Goal: Information Seeking & Learning: Learn about a topic

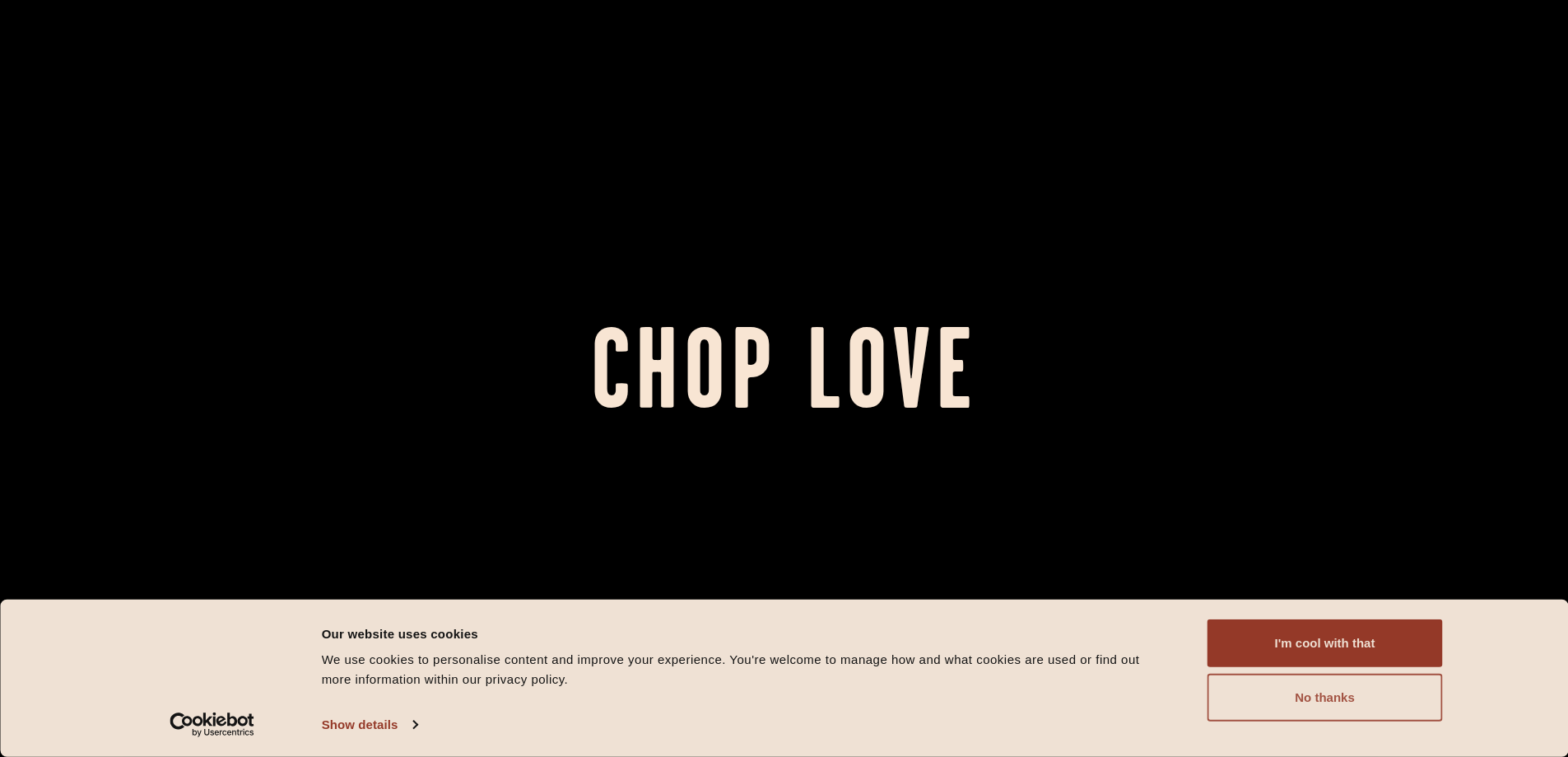
click at [1327, 696] on button "No thanks" at bounding box center [1325, 697] width 236 height 47
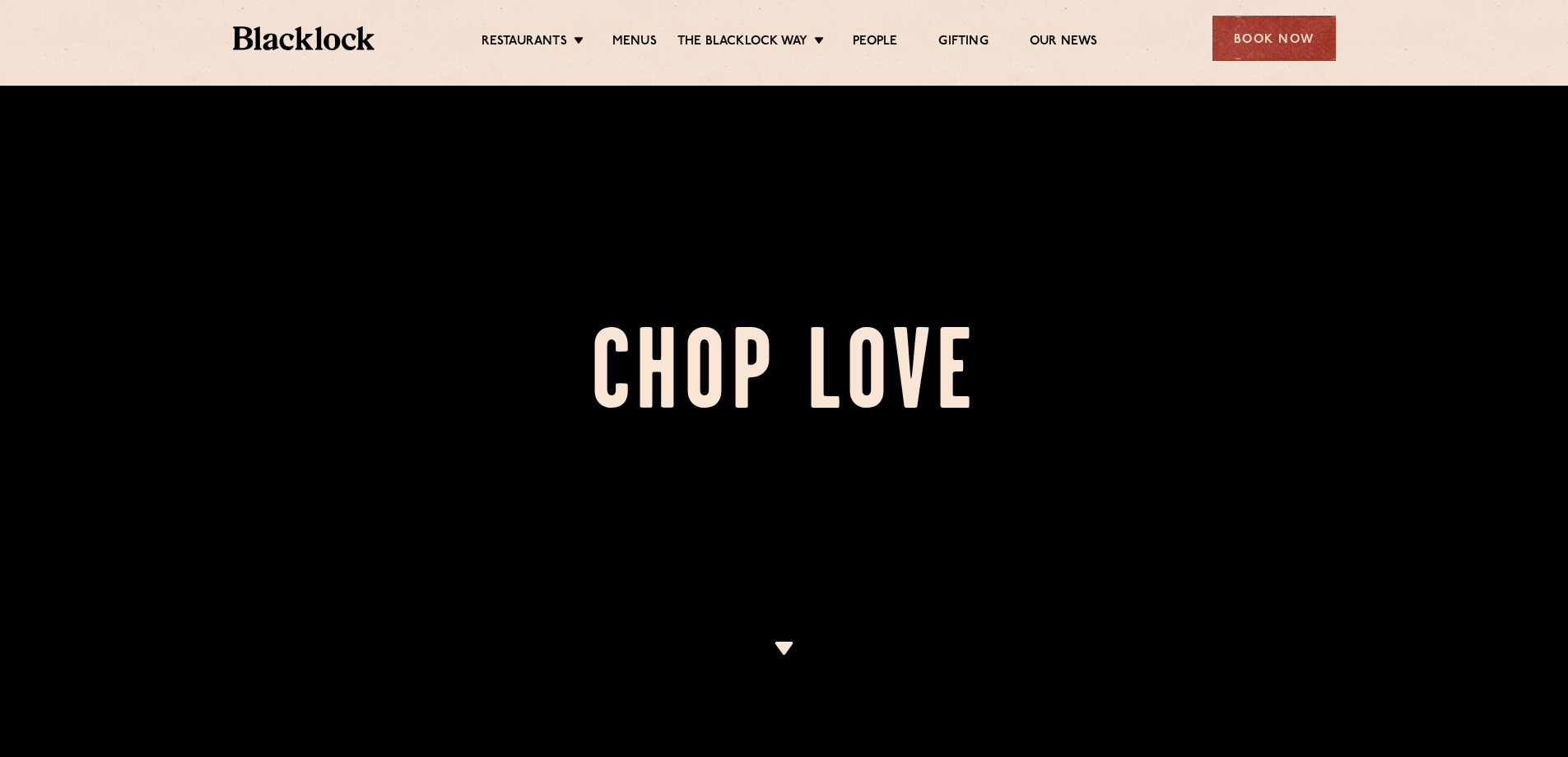
scroll to position [247, 0]
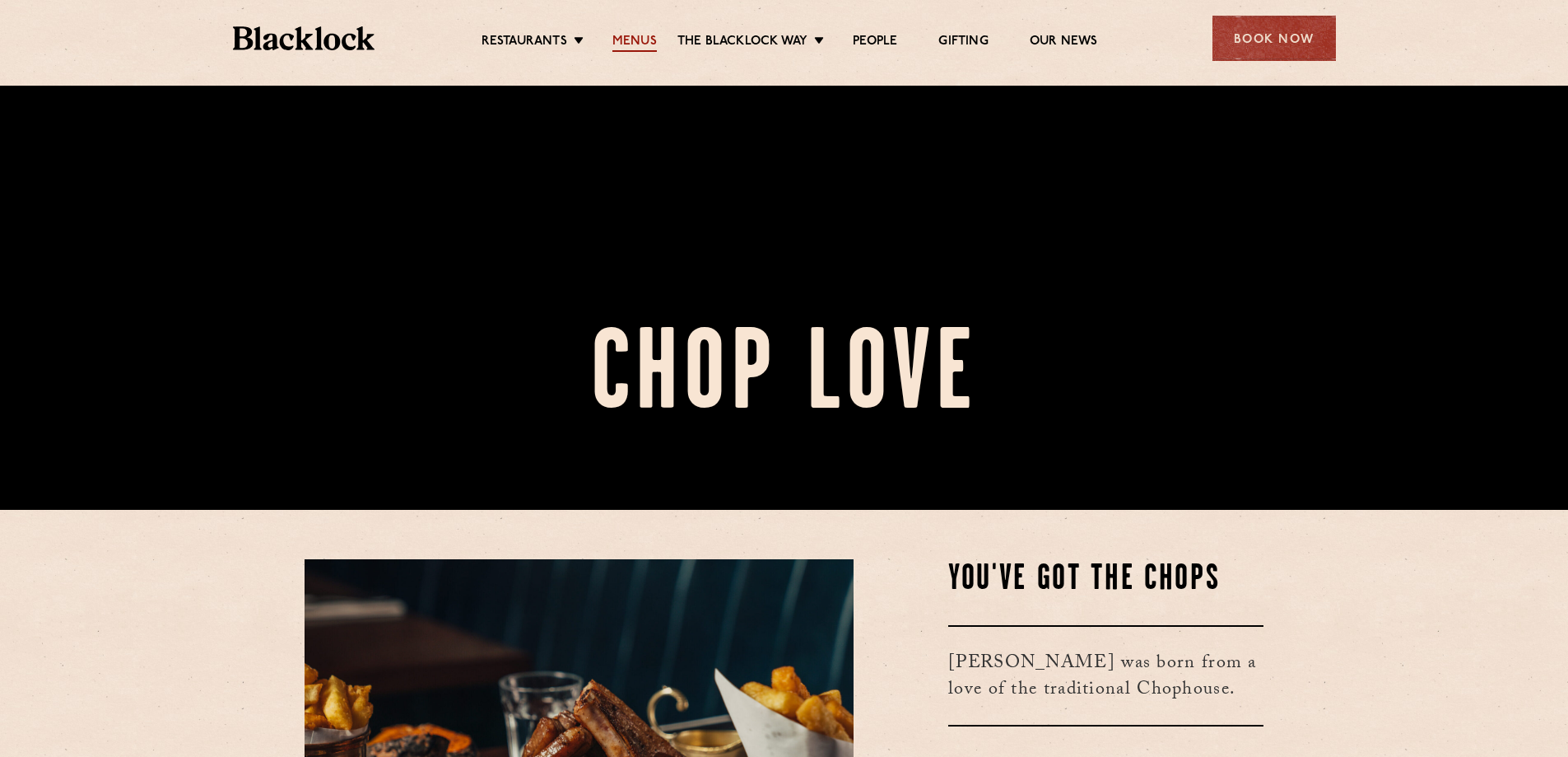
click at [628, 40] on link "Menus" at bounding box center [634, 43] width 44 height 18
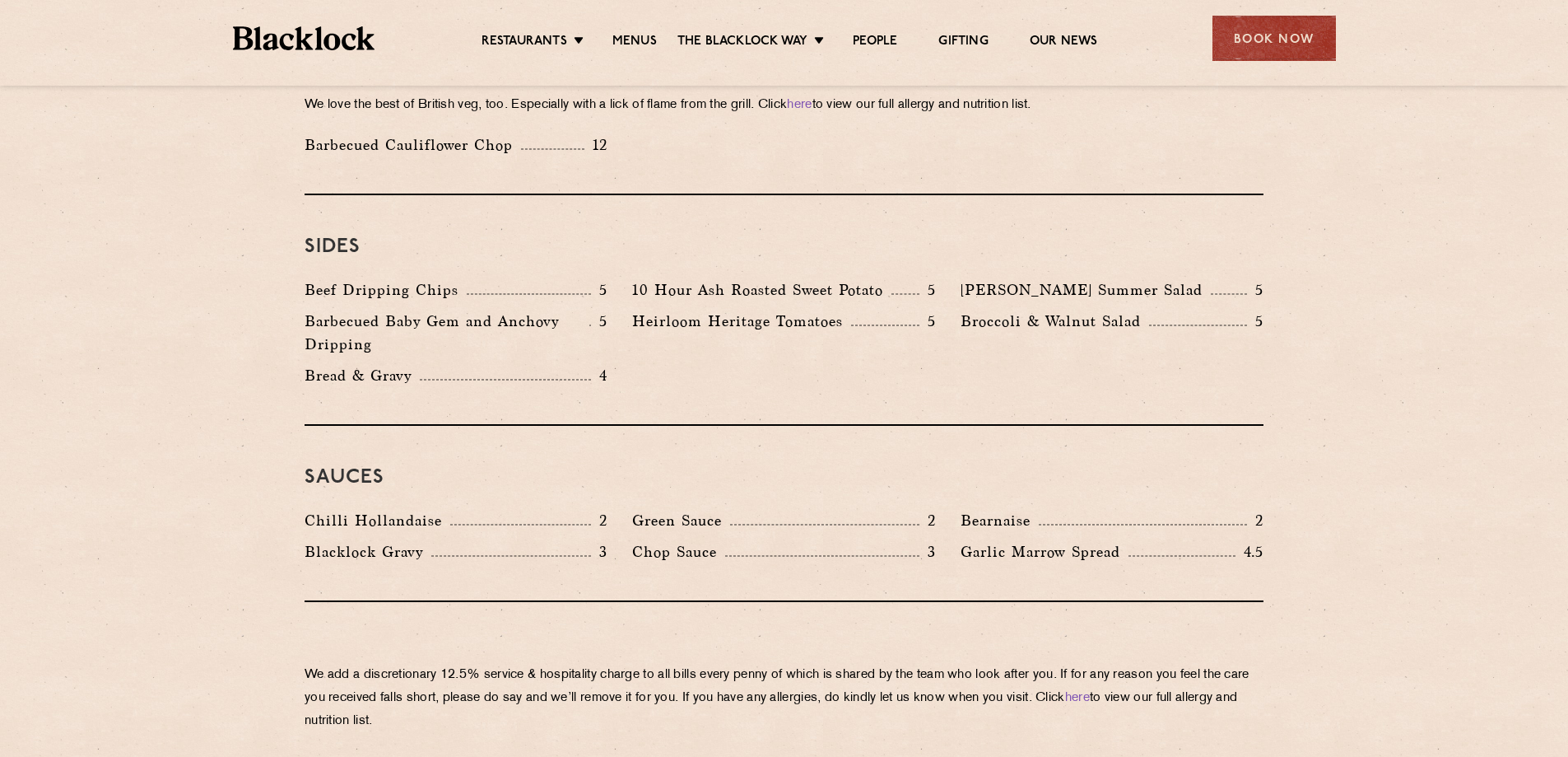
scroll to position [2423, 0]
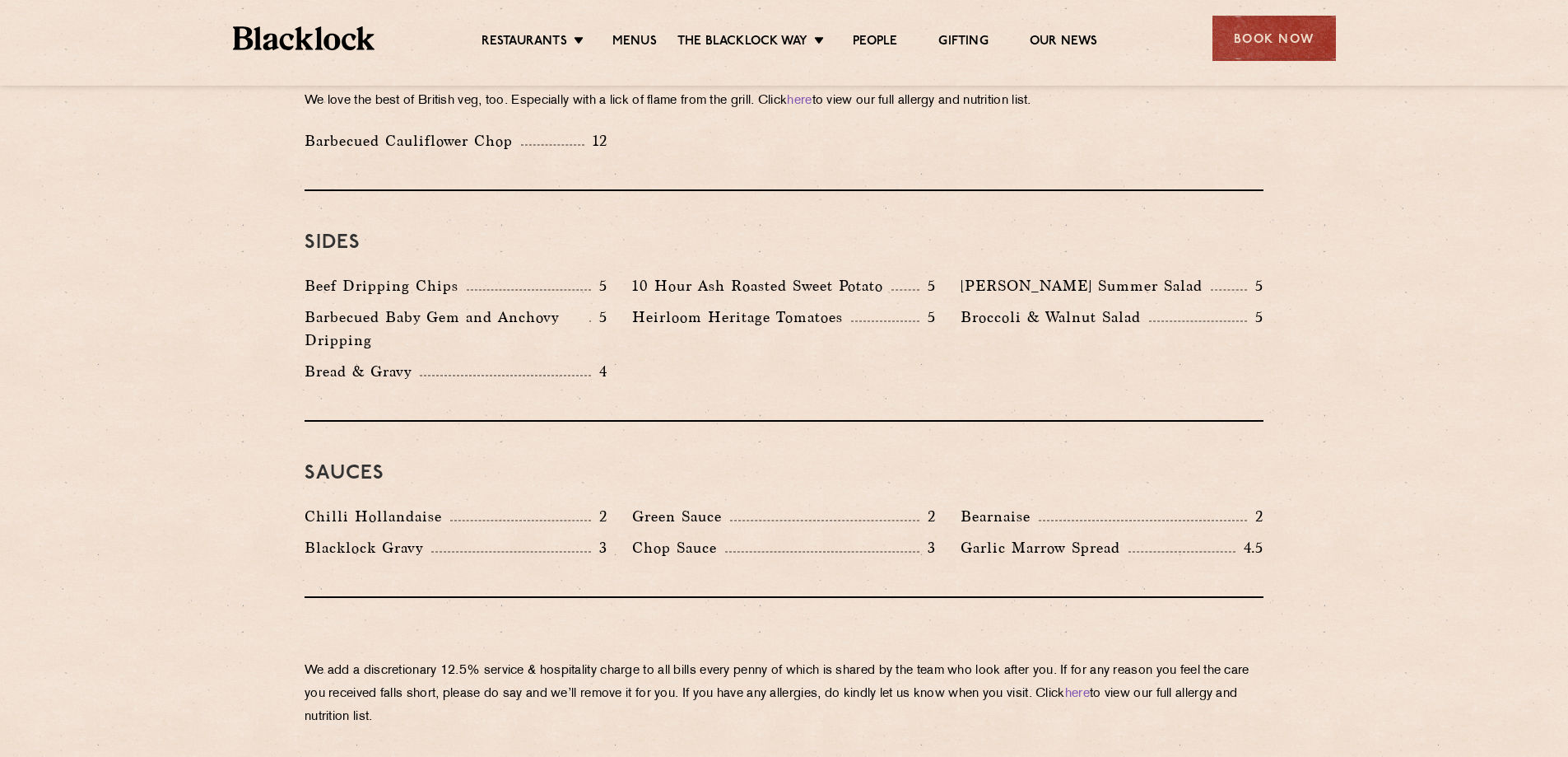
click at [773, 359] on div "Sides Beef Dripping Chips 5 10 Hour Ash Roasted Sweet Potato 5 Roy's Summer Sal…" at bounding box center [784, 306] width 959 height 231
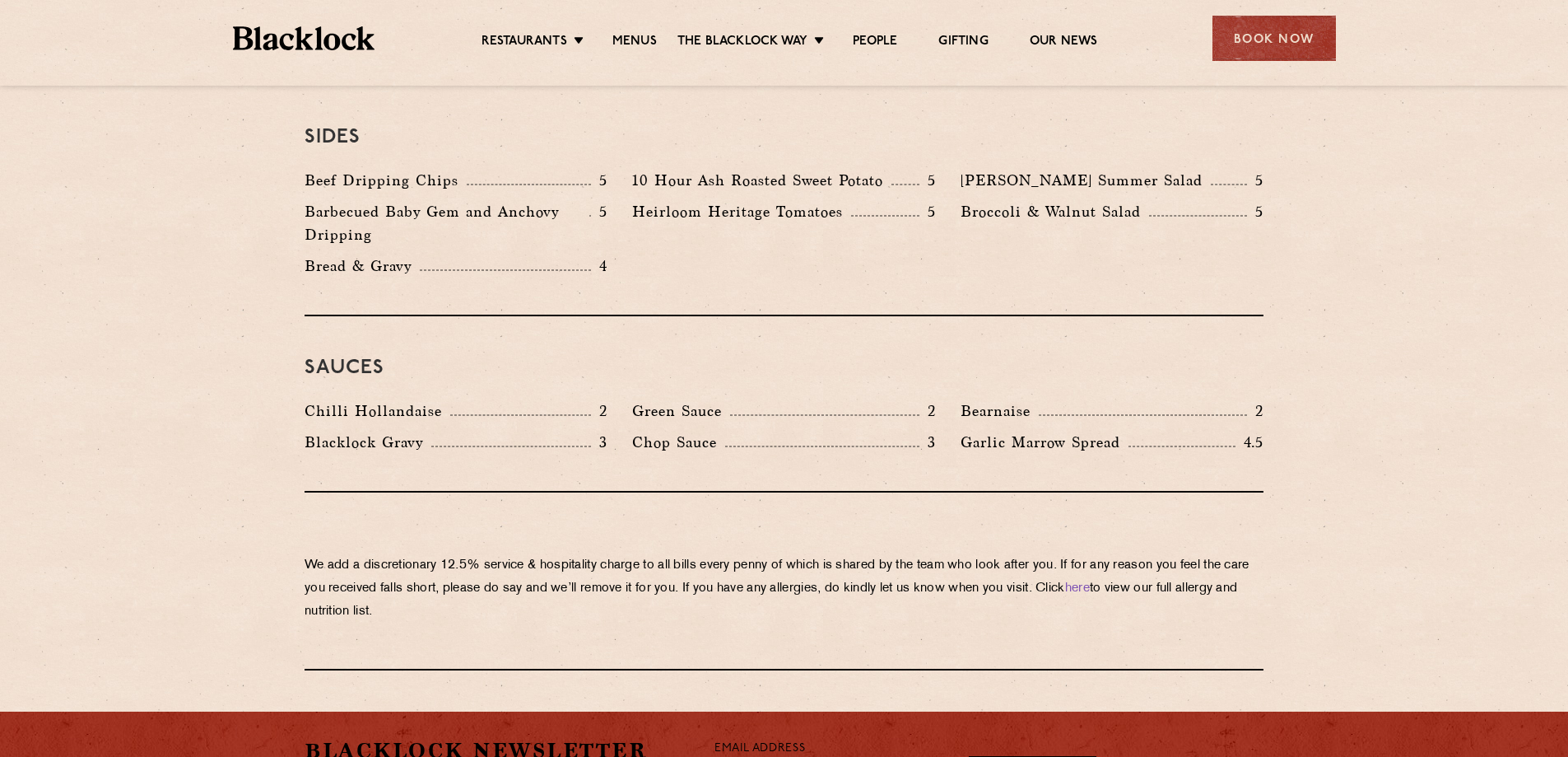
scroll to position [2533, 0]
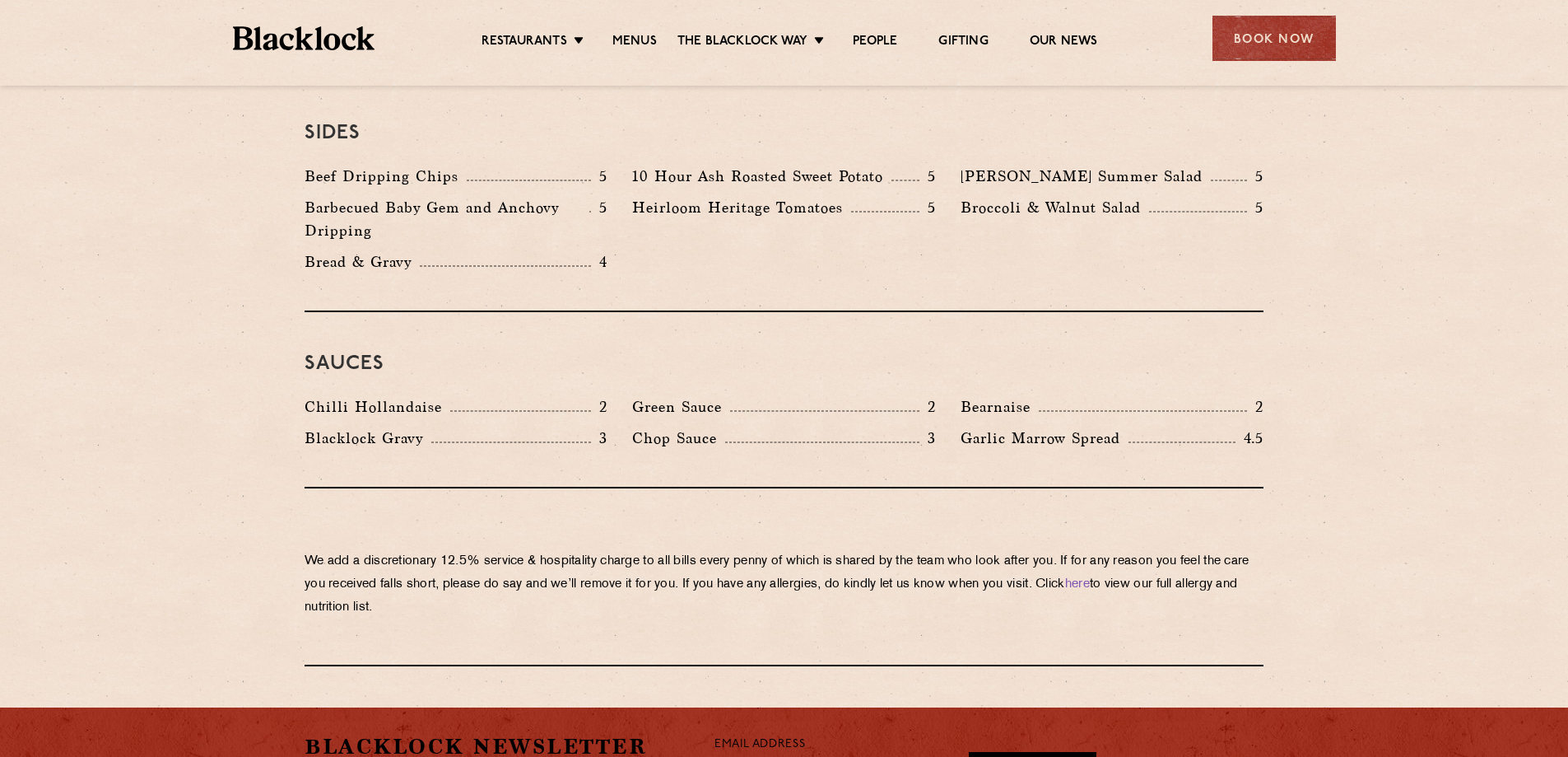
drag, startPoint x: 1574, startPoint y: 553, endPoint x: 1580, endPoint y: 446, distance: 107.2
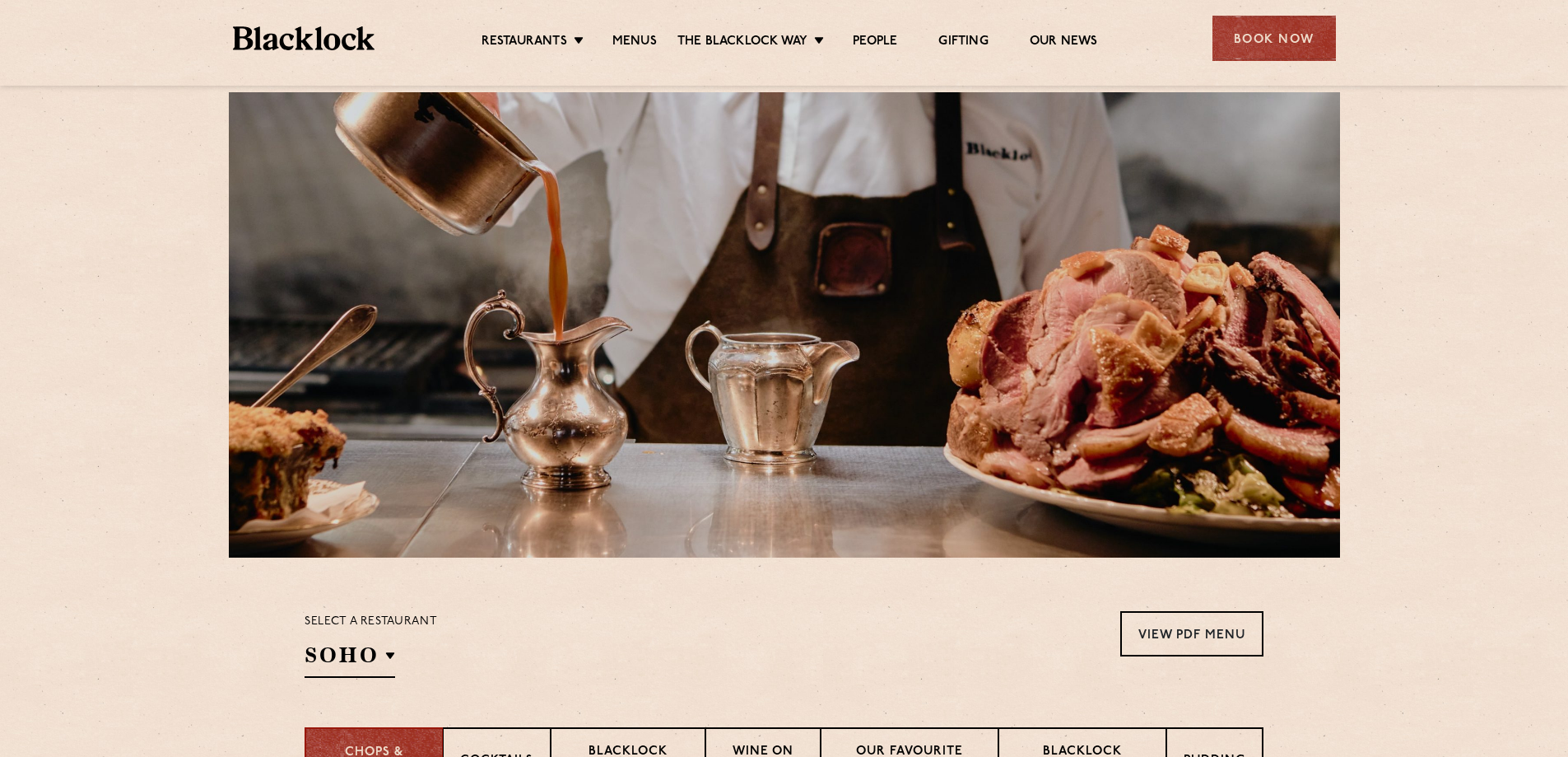
scroll to position [137, 0]
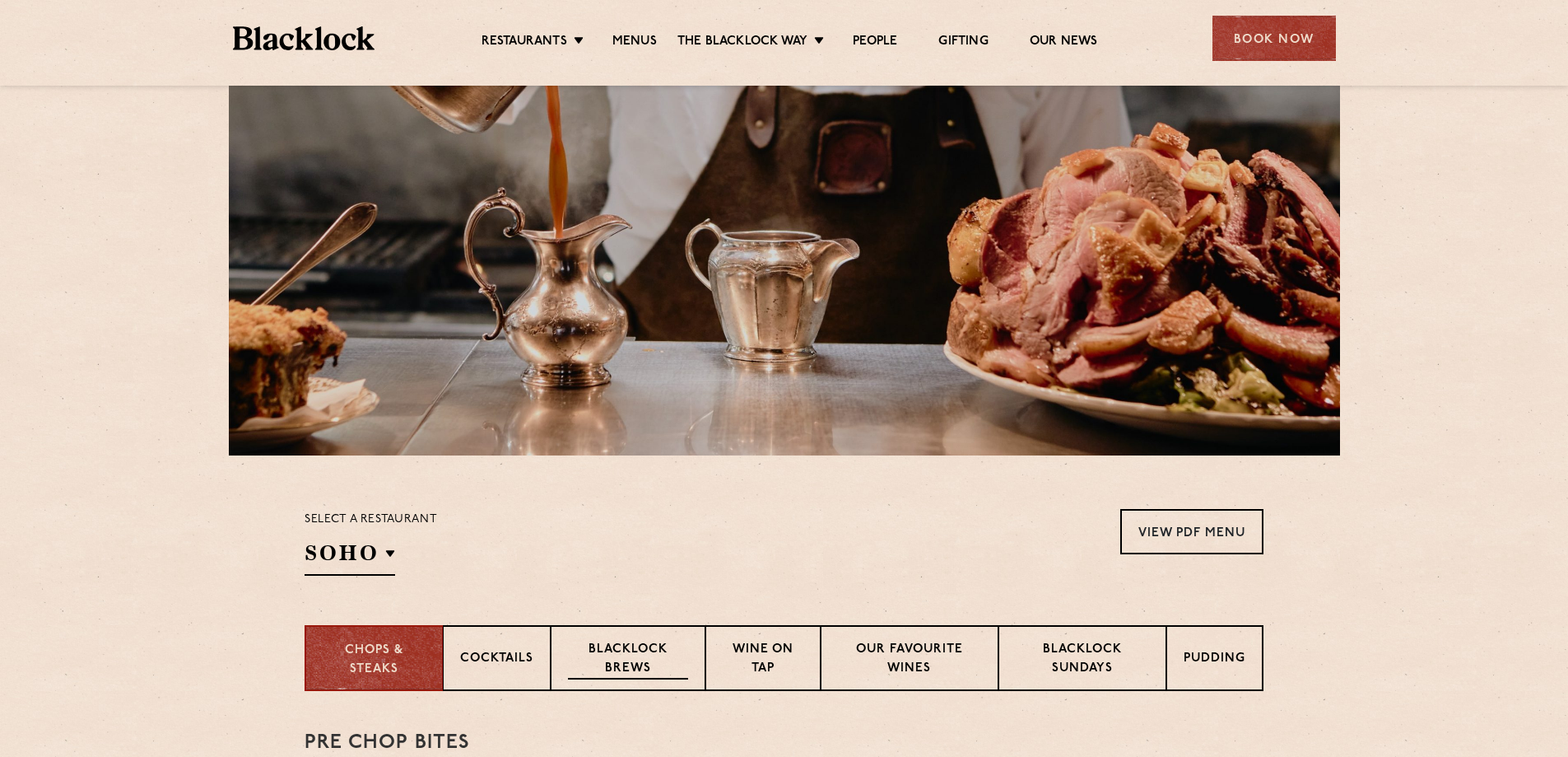
click at [607, 674] on p "Blacklock Brews" at bounding box center [628, 660] width 120 height 38
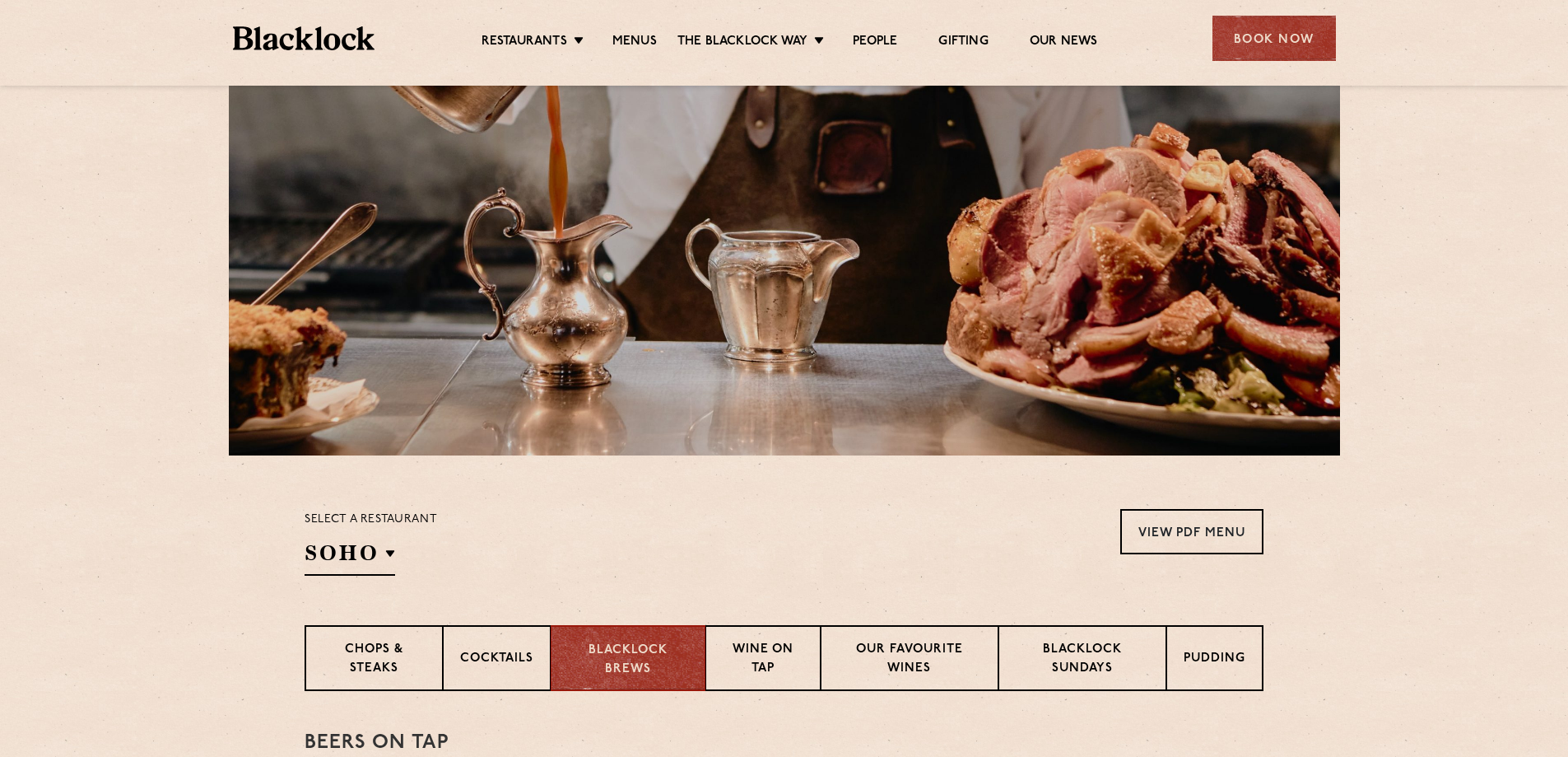
click at [711, 282] on div at bounding box center [784, 222] width 1111 height 466
click at [1209, 660] on p "Pudding" at bounding box center [1215, 660] width 62 height 21
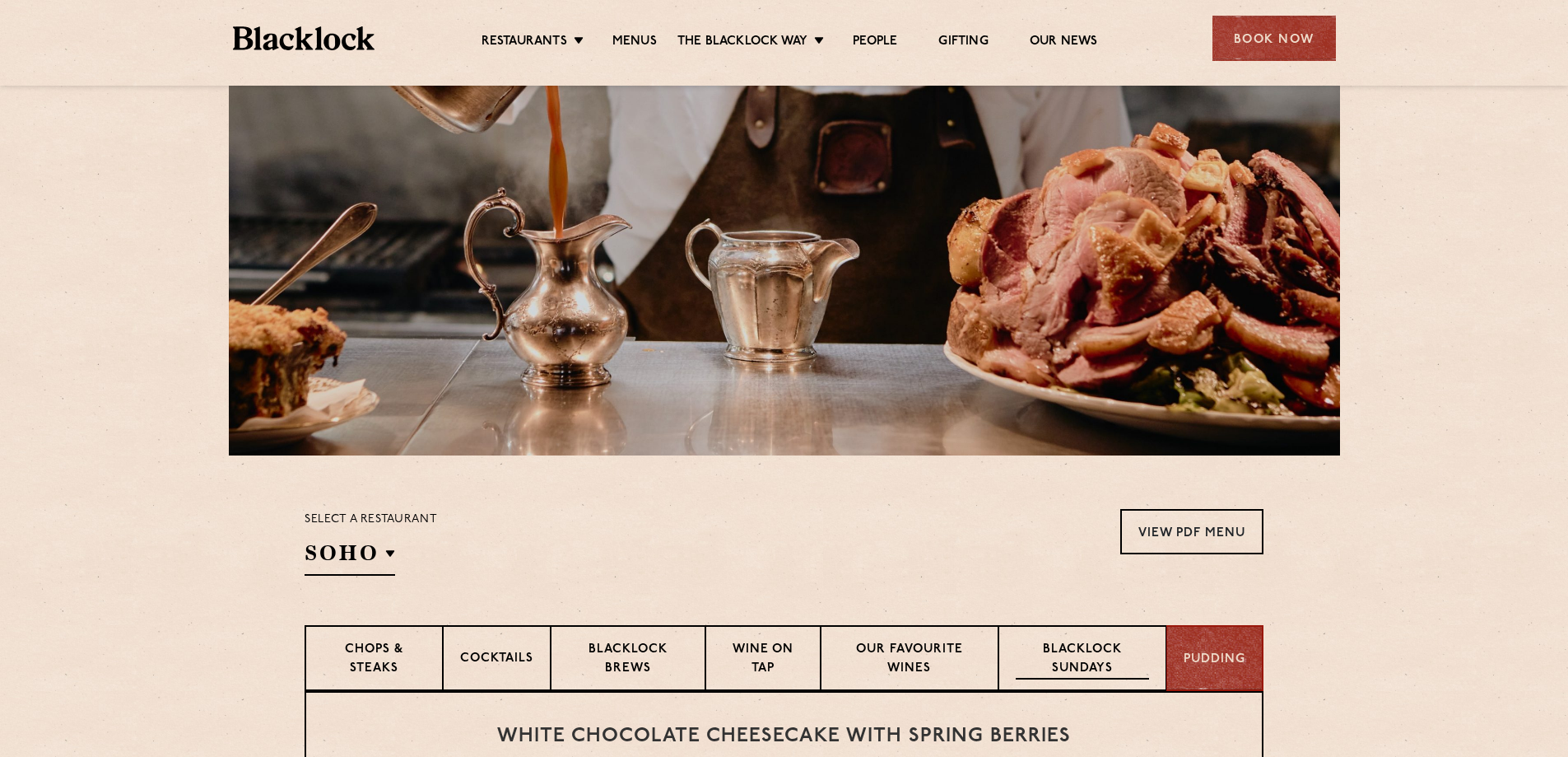
click at [1106, 664] on p "Blacklock Sundays" at bounding box center [1083, 660] width 133 height 38
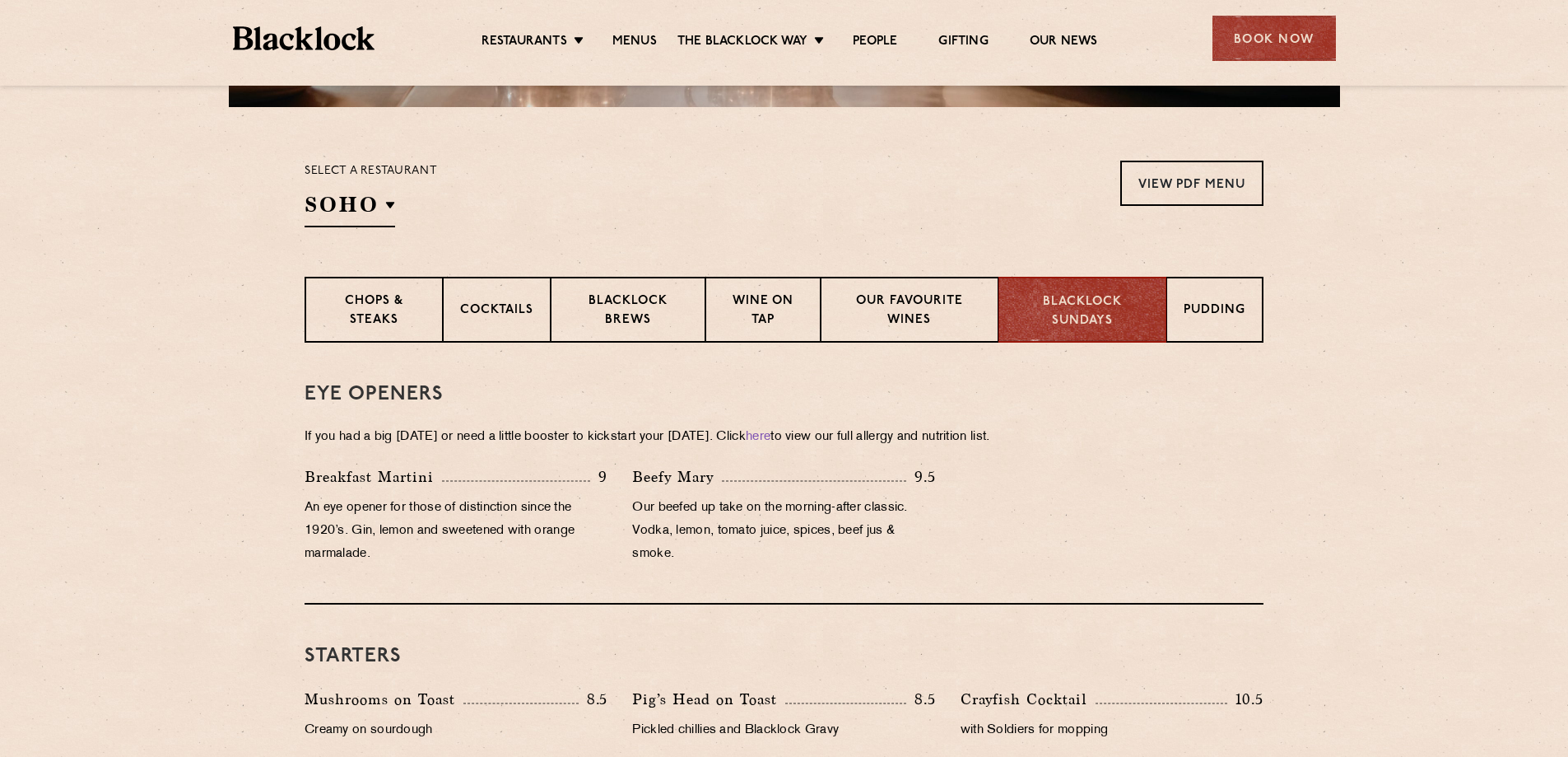
scroll to position [632, 0]
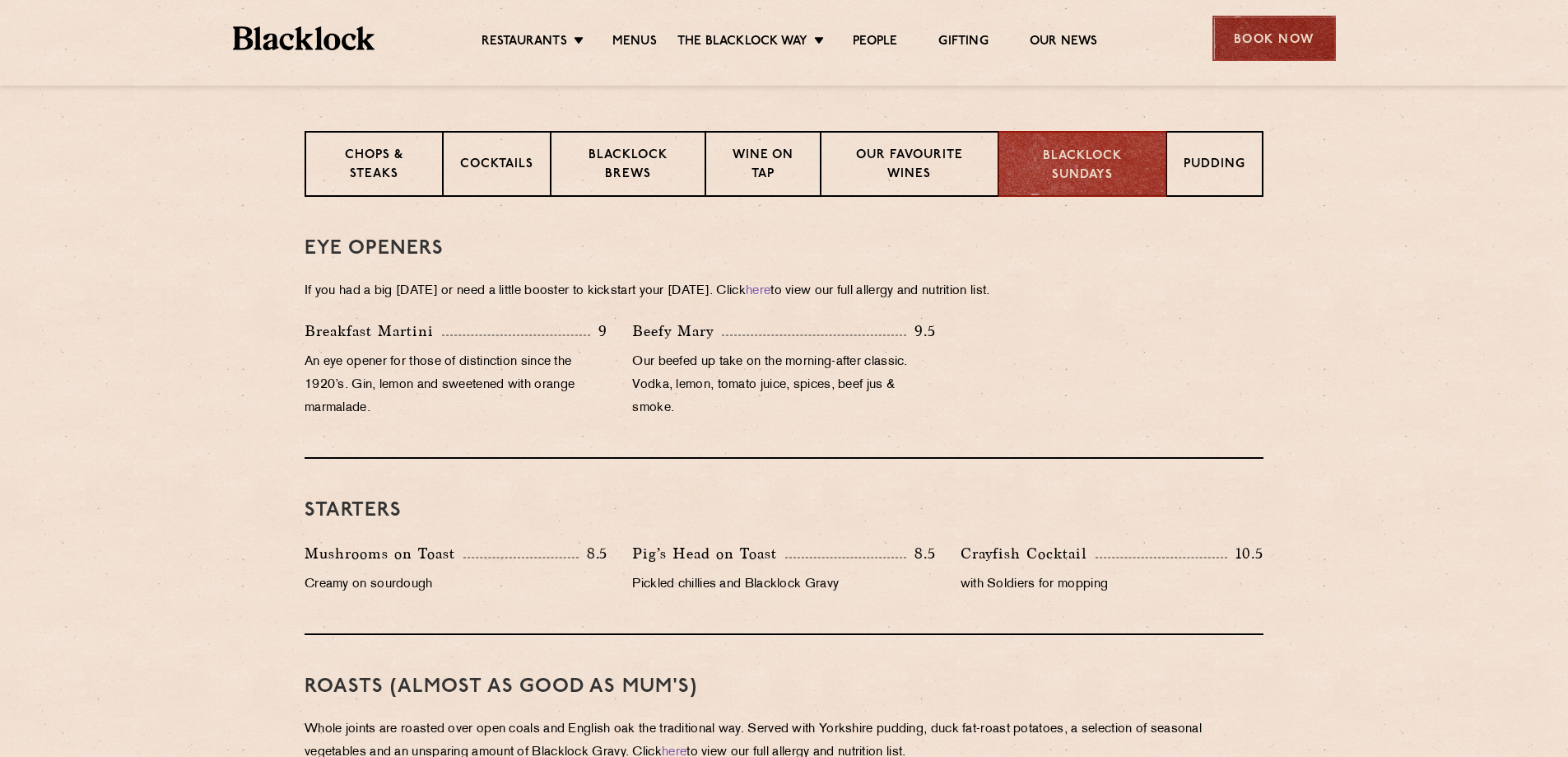
click at [1306, 52] on div "Book Now" at bounding box center [1274, 38] width 123 height 45
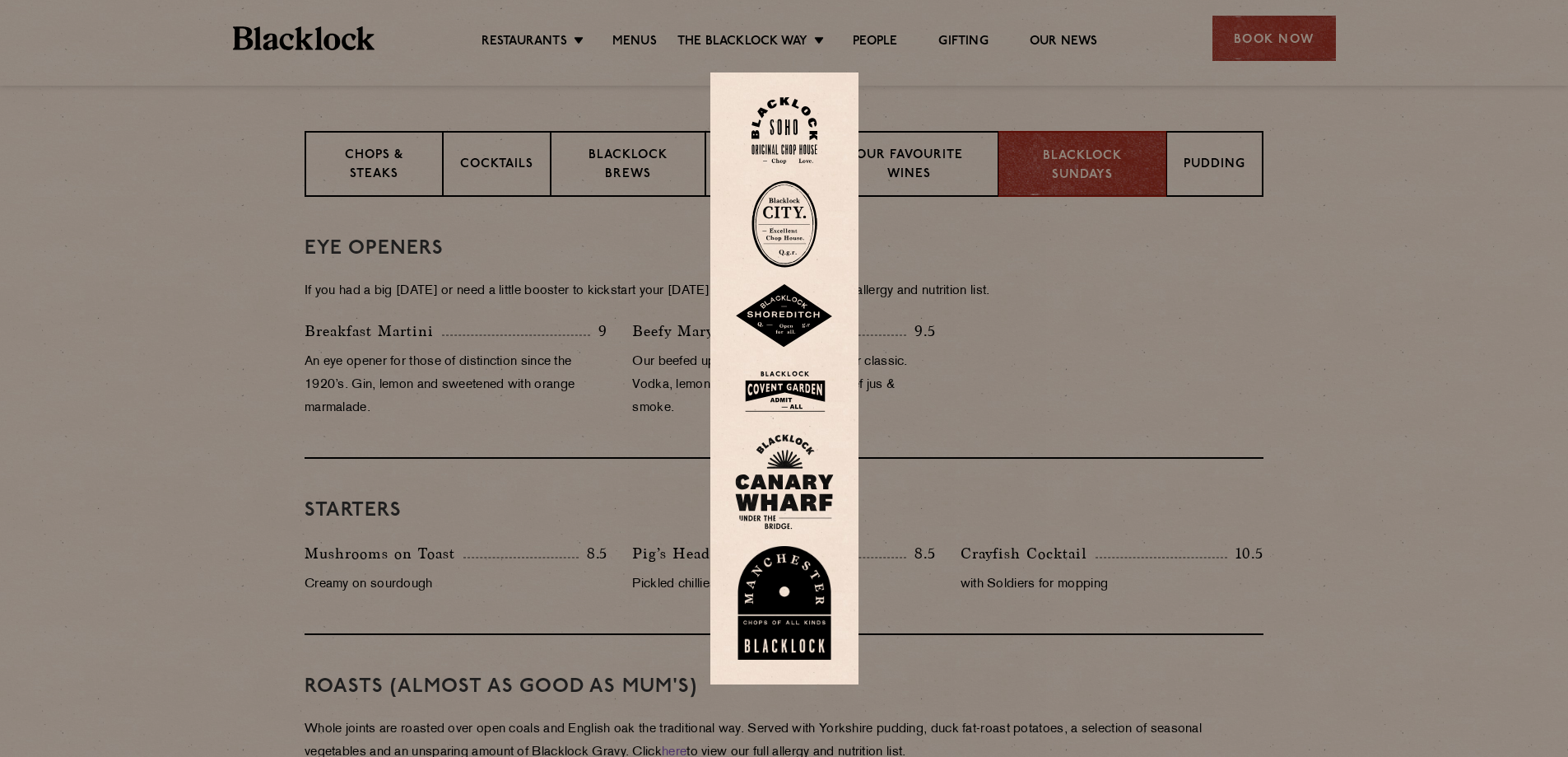
click at [785, 500] on img at bounding box center [784, 481] width 99 height 96
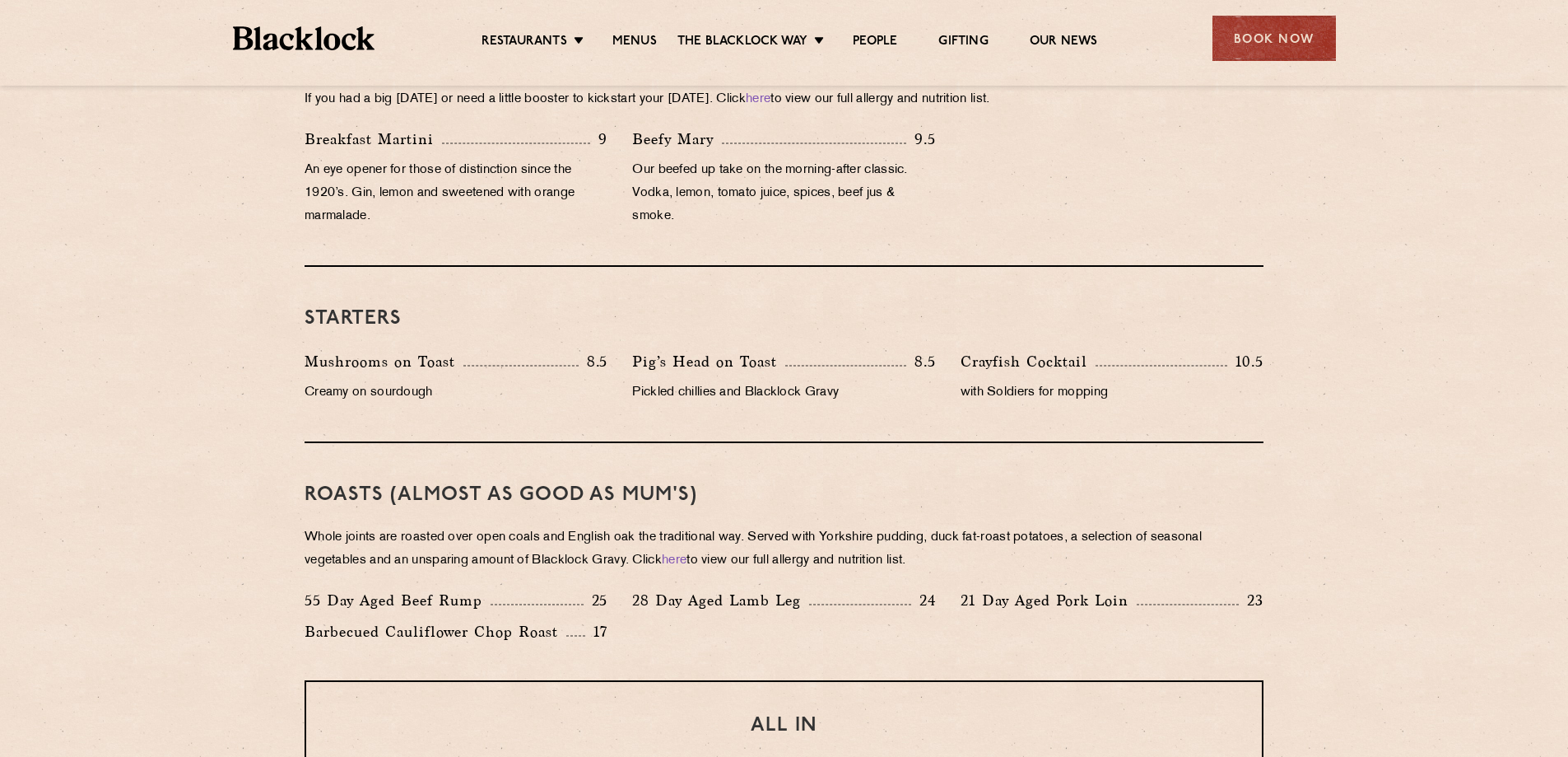
scroll to position [162, 0]
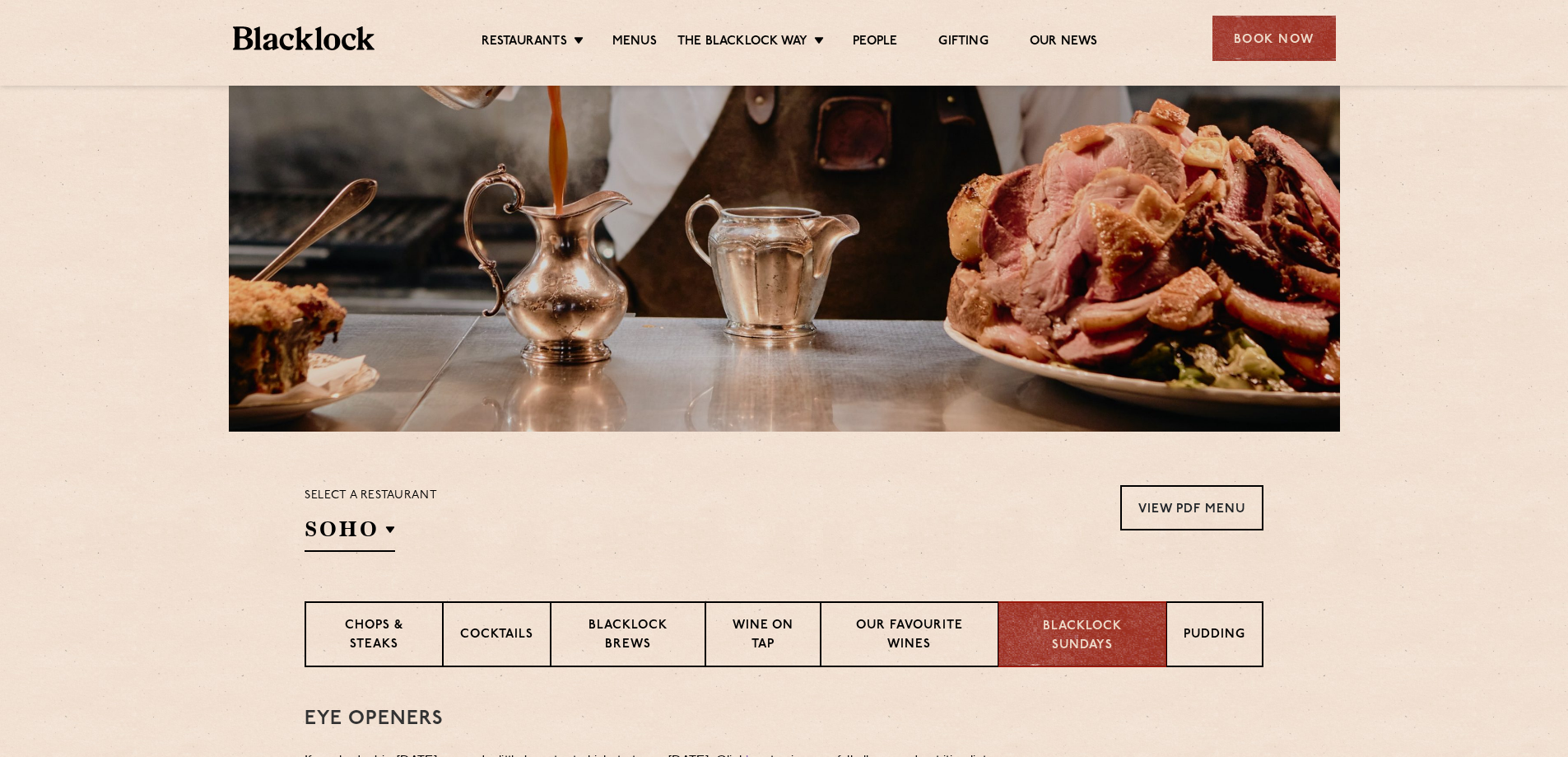
click at [870, 507] on div "Select a restaurant SOHO Soho Birmingham City Shoreditch Covent Garden Canary W…" at bounding box center [784, 519] width 959 height 67
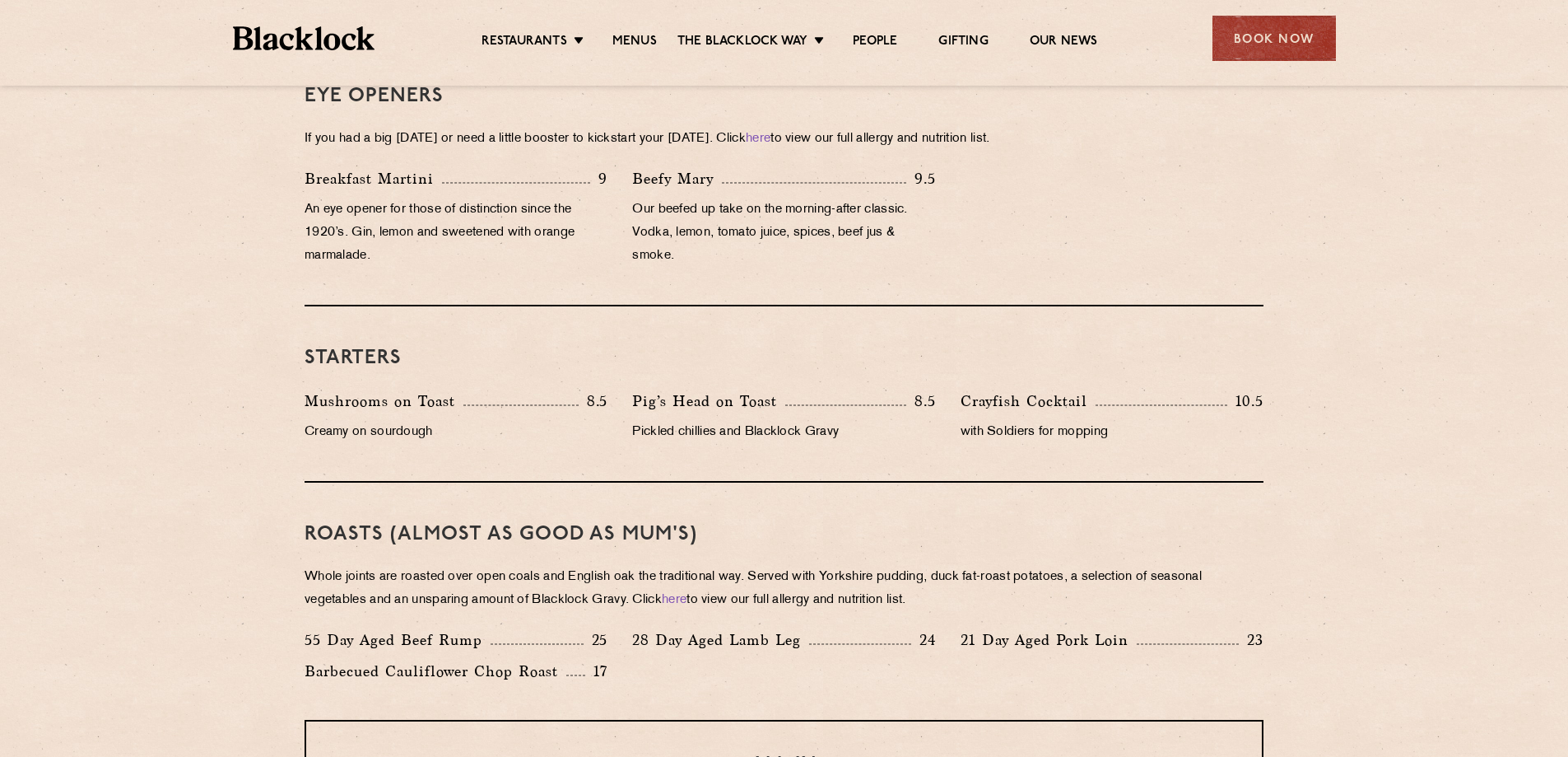
scroll to position [875, 0]
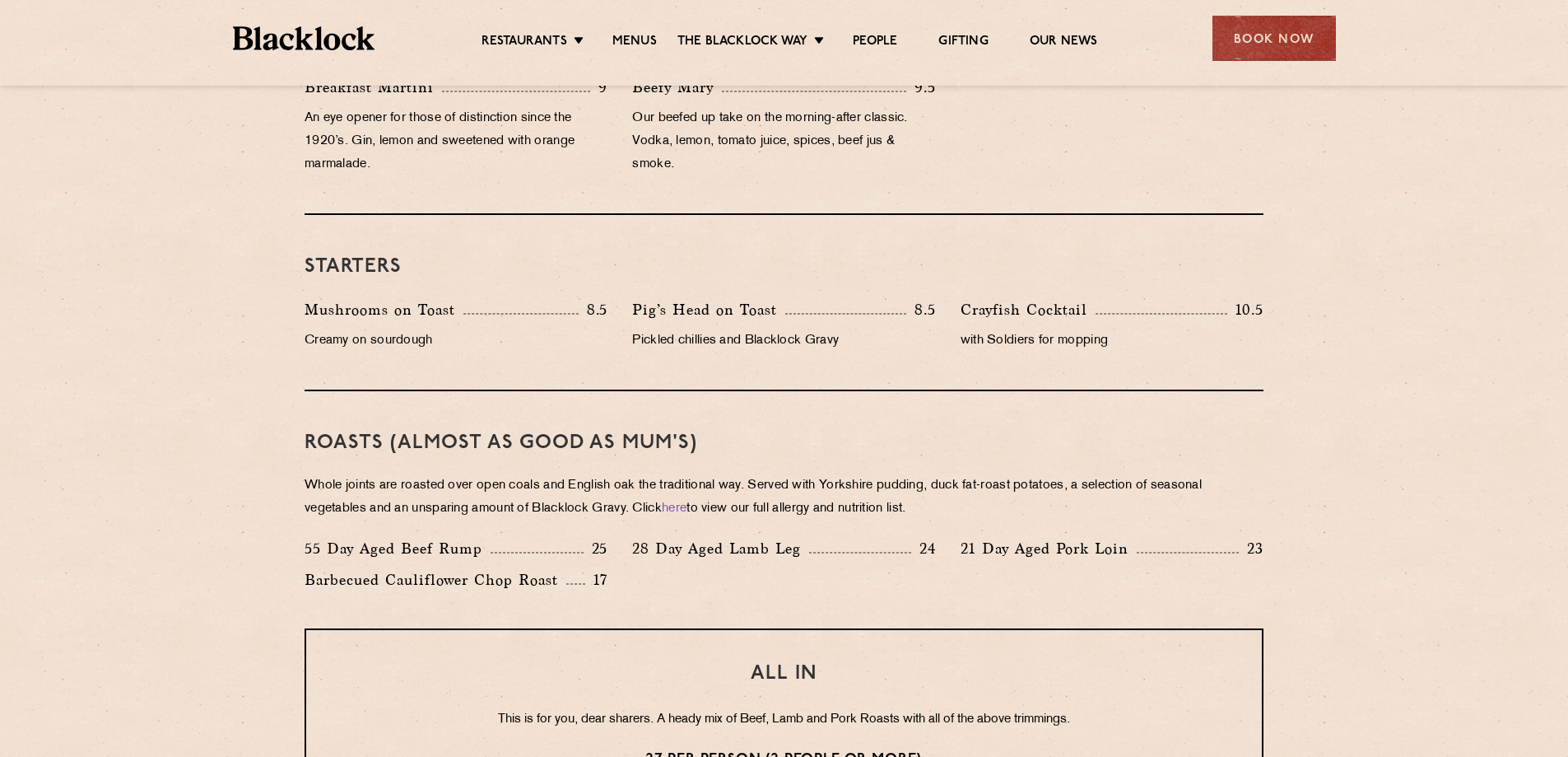
click at [761, 530] on div "Roasts (Almost as good as Mum's) Whole joints are roasted over open coals and E…" at bounding box center [784, 510] width 959 height 237
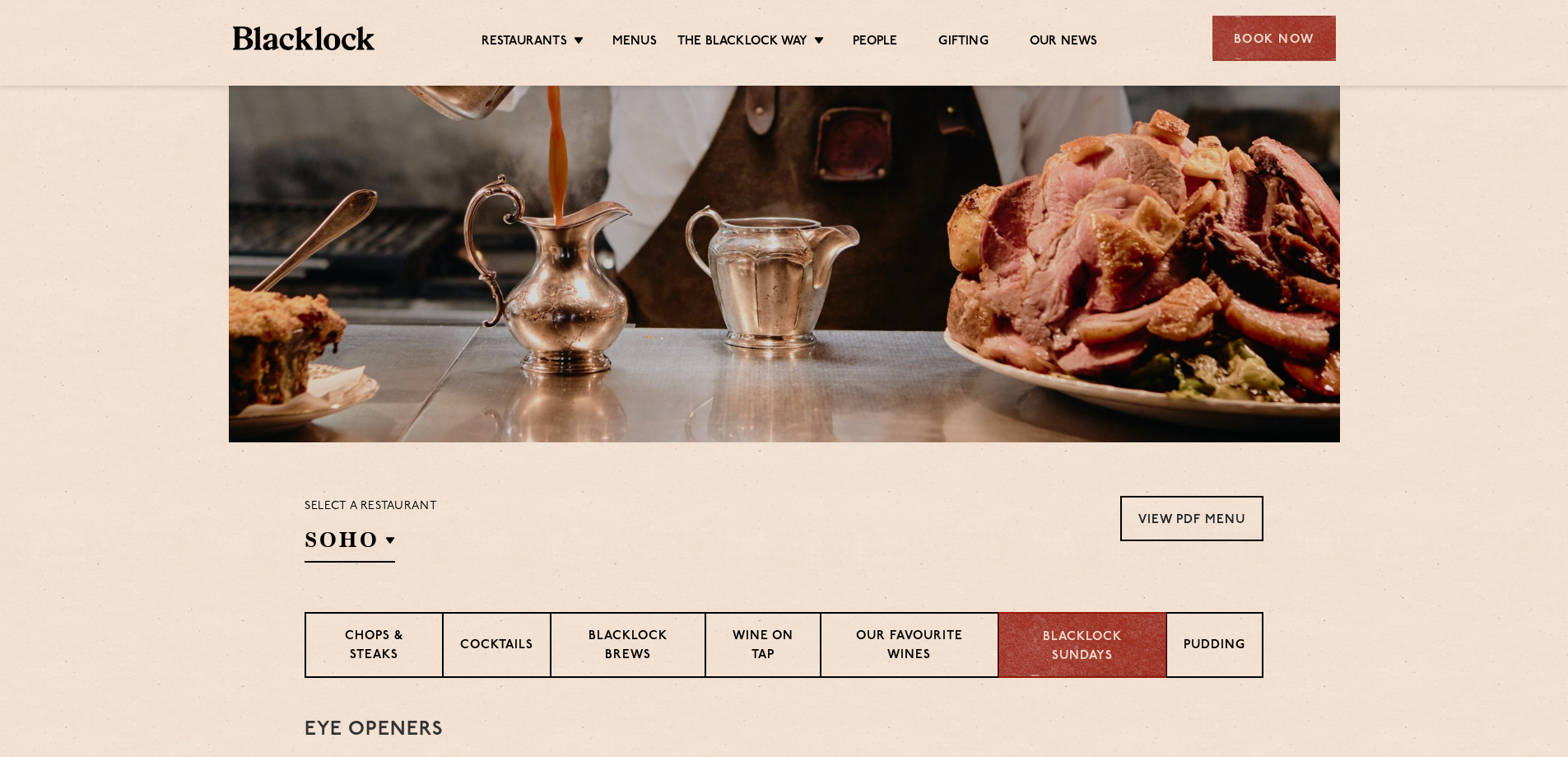
scroll to position [79, 0]
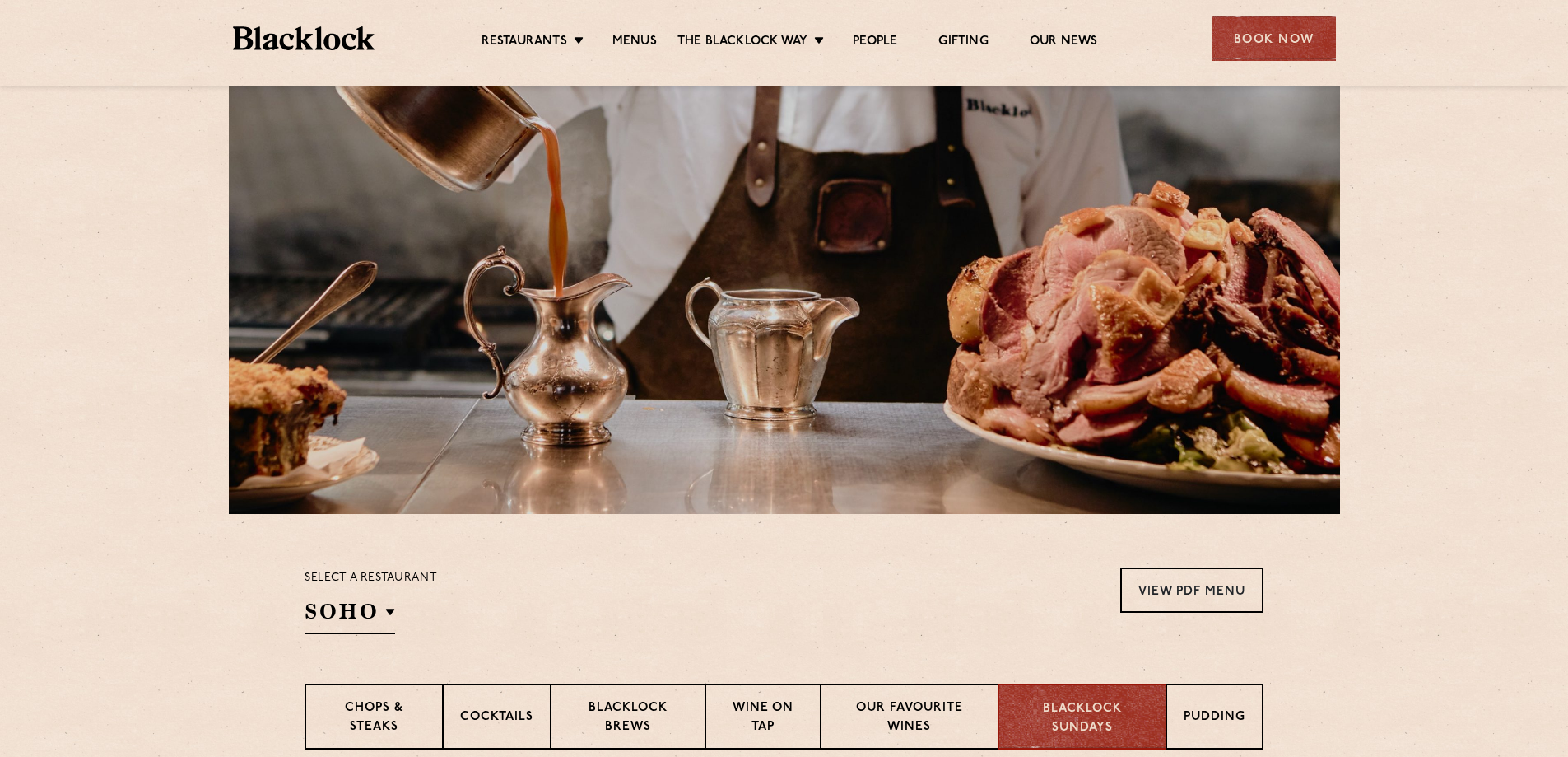
click at [1214, 280] on div at bounding box center [784, 281] width 1111 height 466
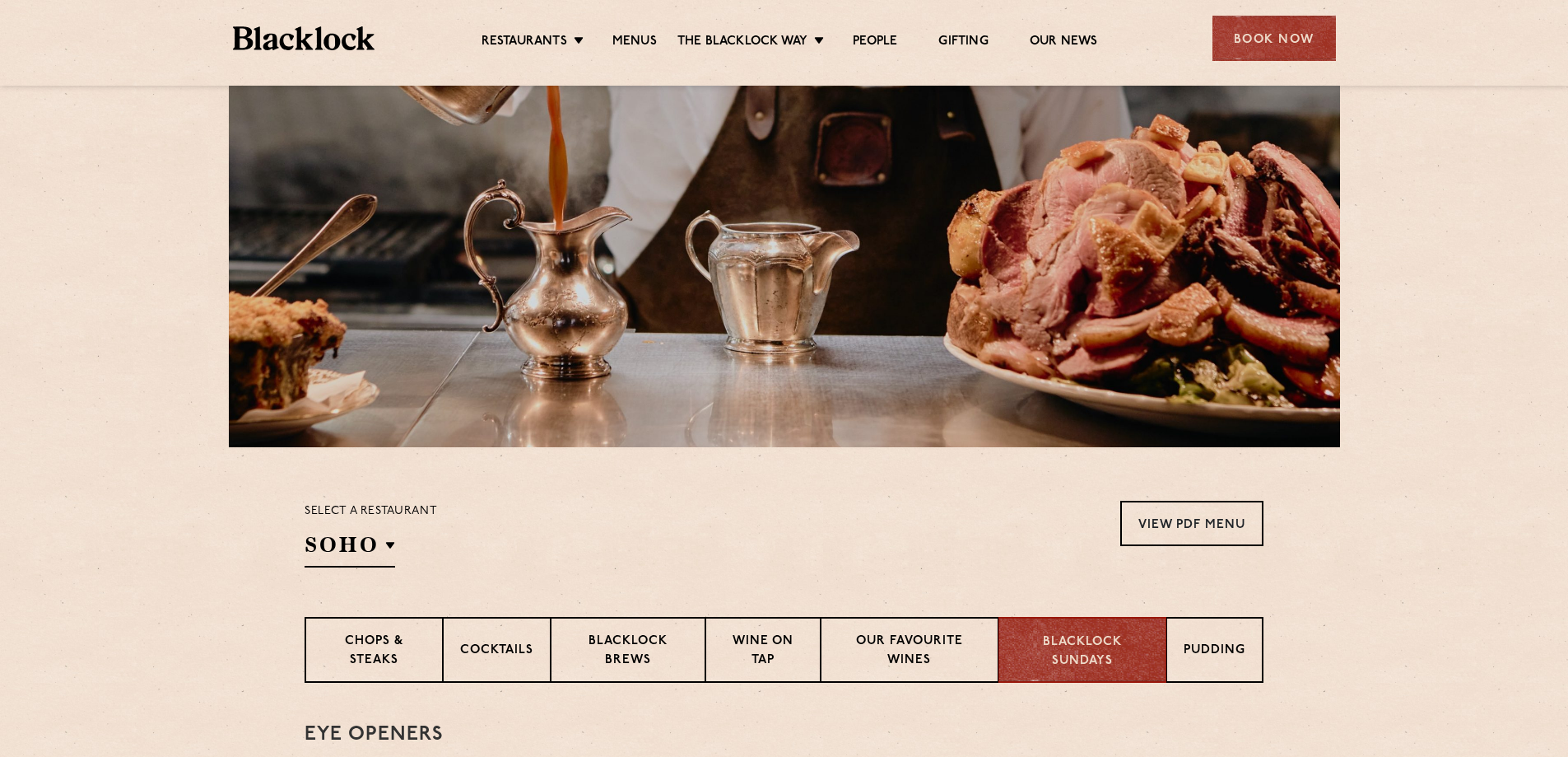
scroll to position [119, 0]
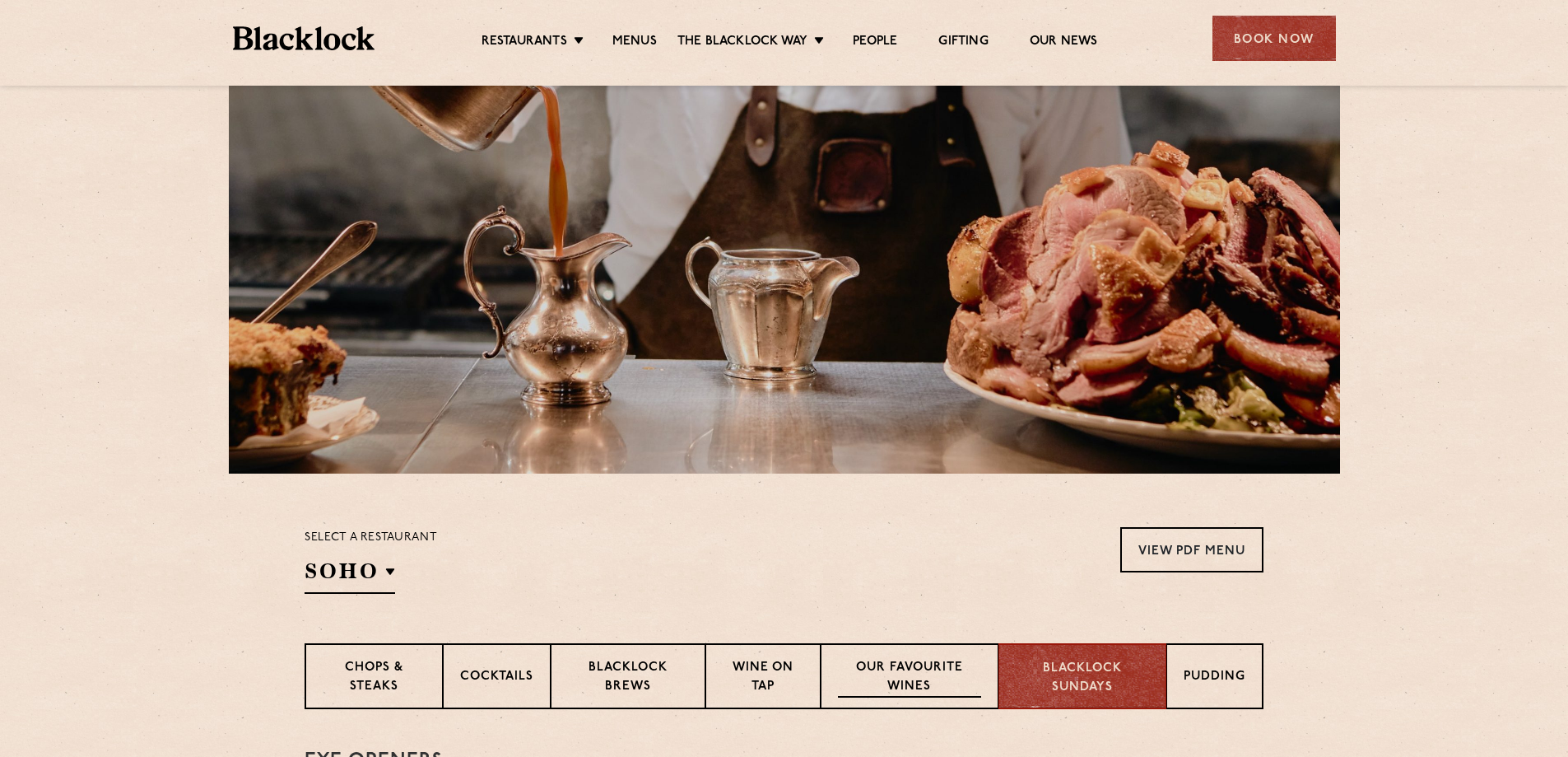
click at [845, 665] on p "Our favourite wines" at bounding box center [909, 678] width 142 height 38
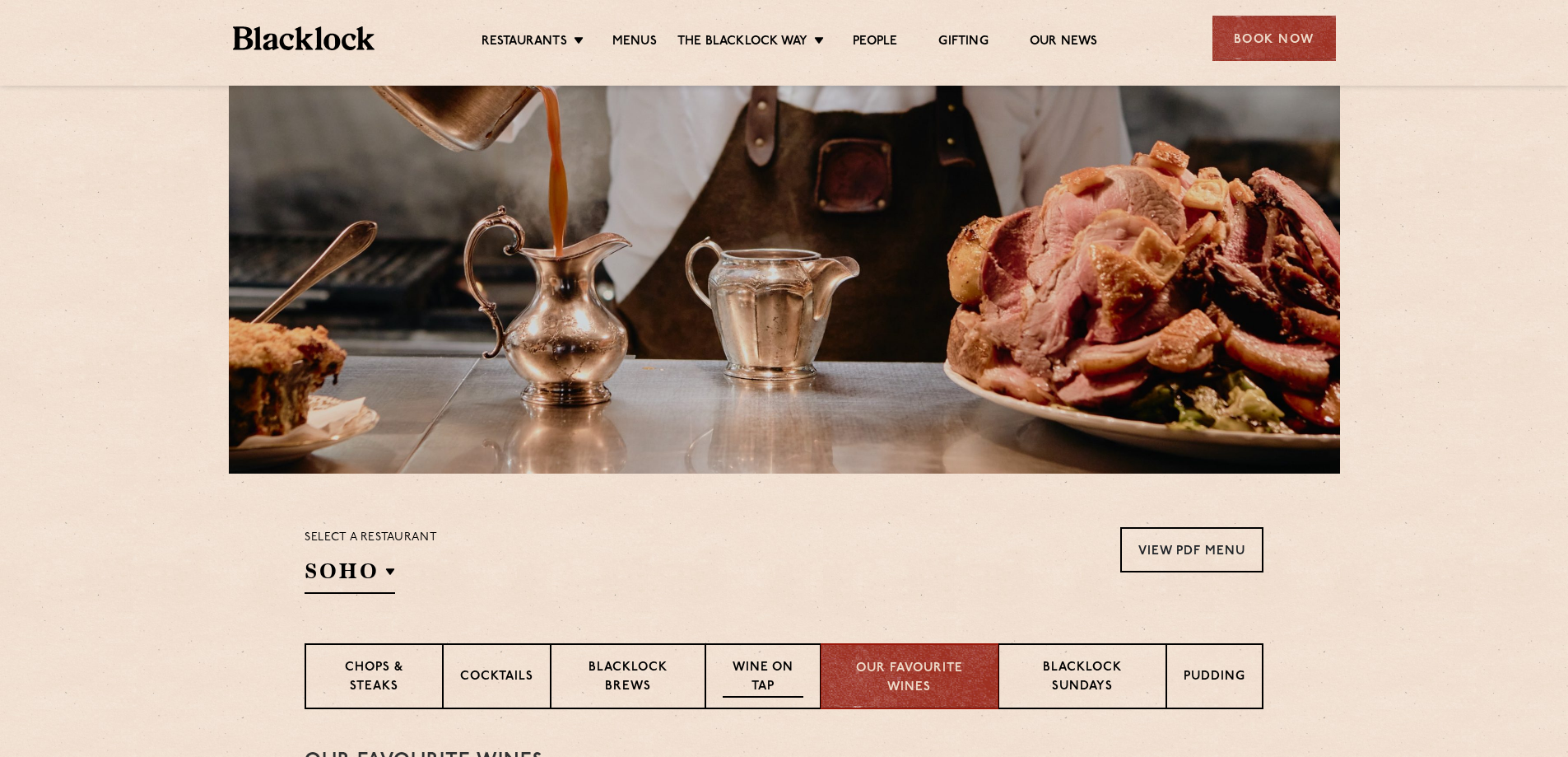
click at [762, 668] on p "Wine on Tap" at bounding box center [762, 678] width 81 height 38
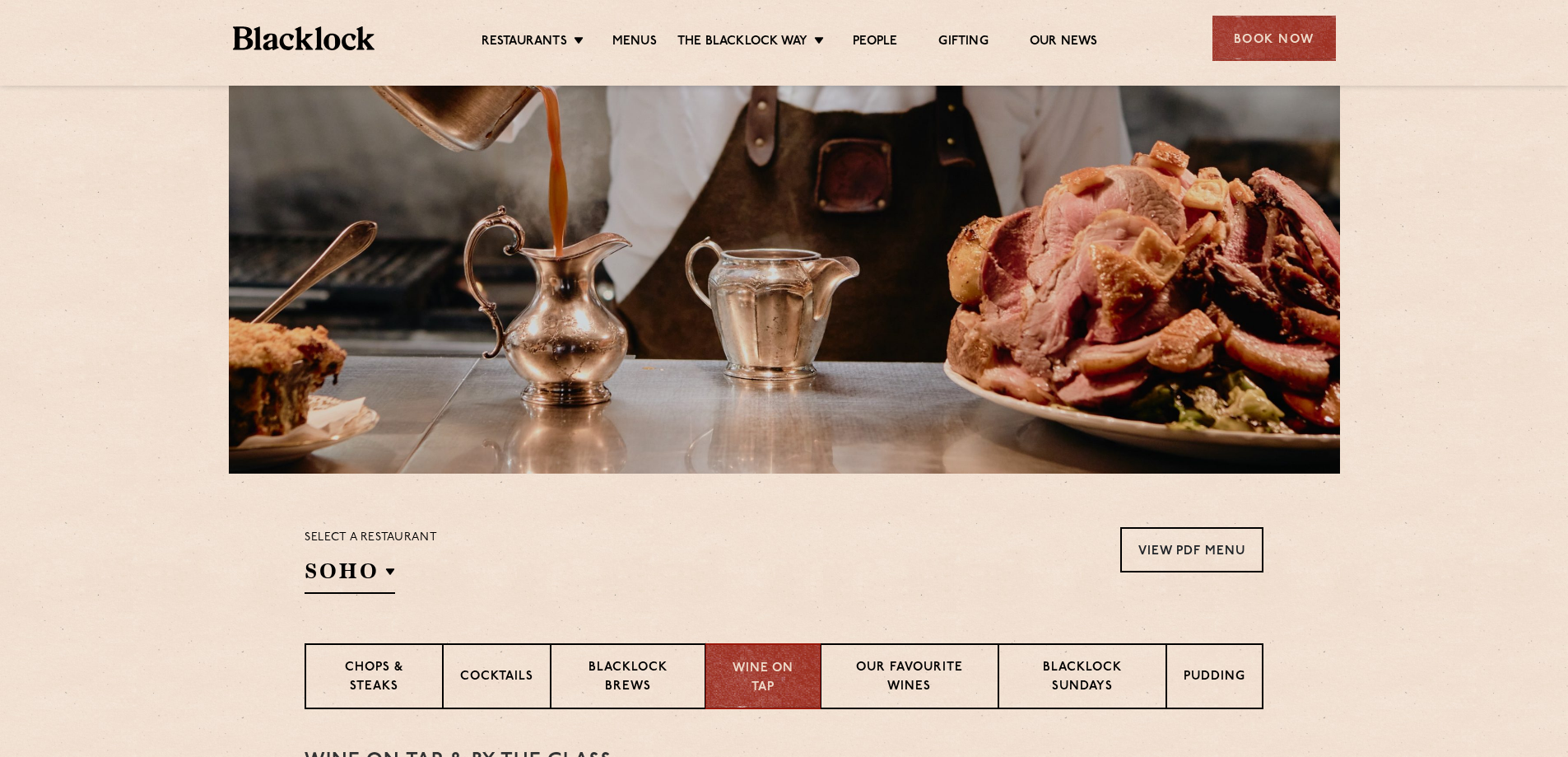
click at [672, 630] on section "Select a restaurant SOHO Soho Birmingham City Shoreditch Covent Garden Canary W…" at bounding box center [784, 559] width 1568 height 170
click at [650, 672] on p "Blacklock Brews" at bounding box center [628, 678] width 120 height 38
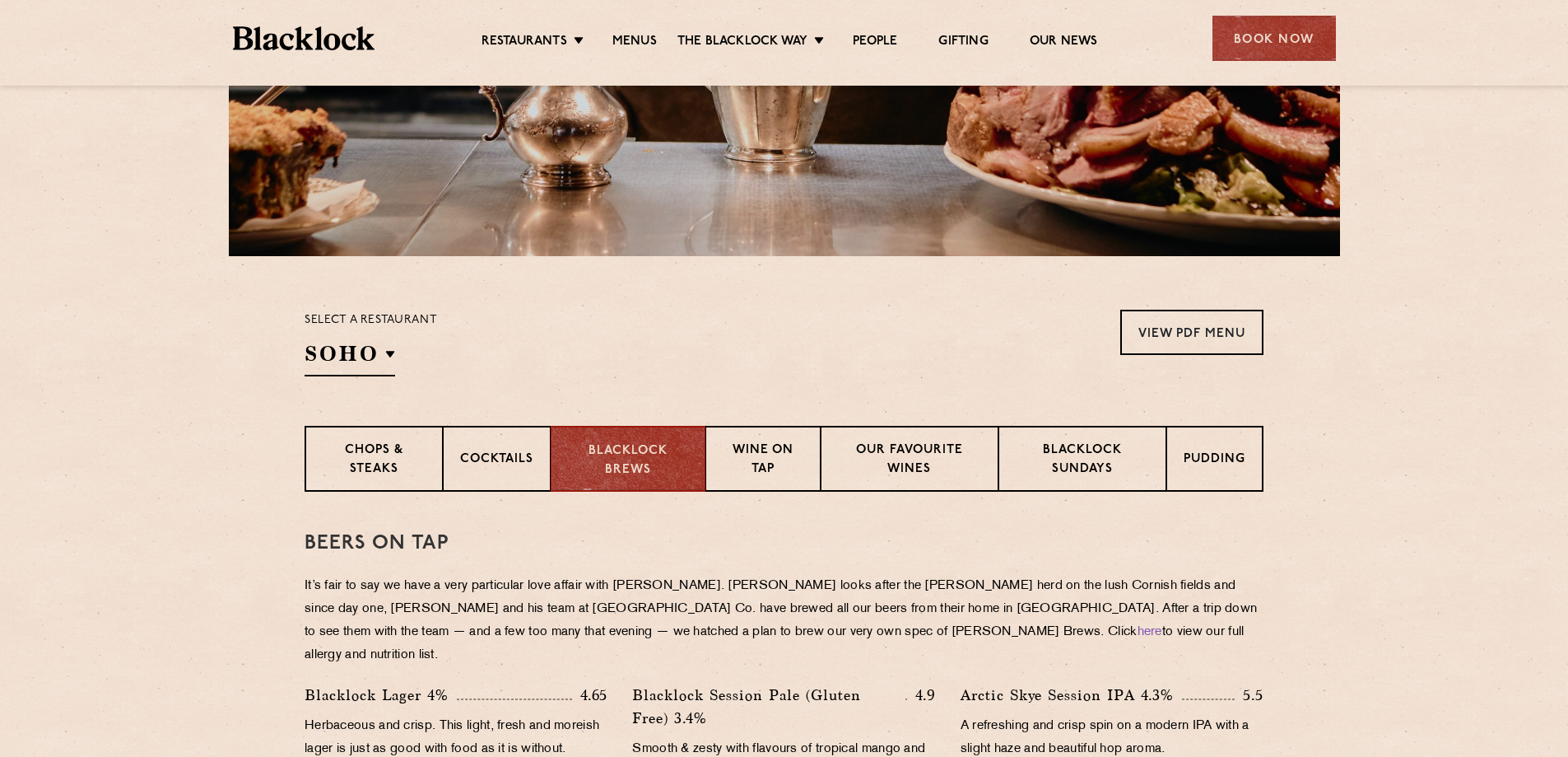
scroll to position [340, 0]
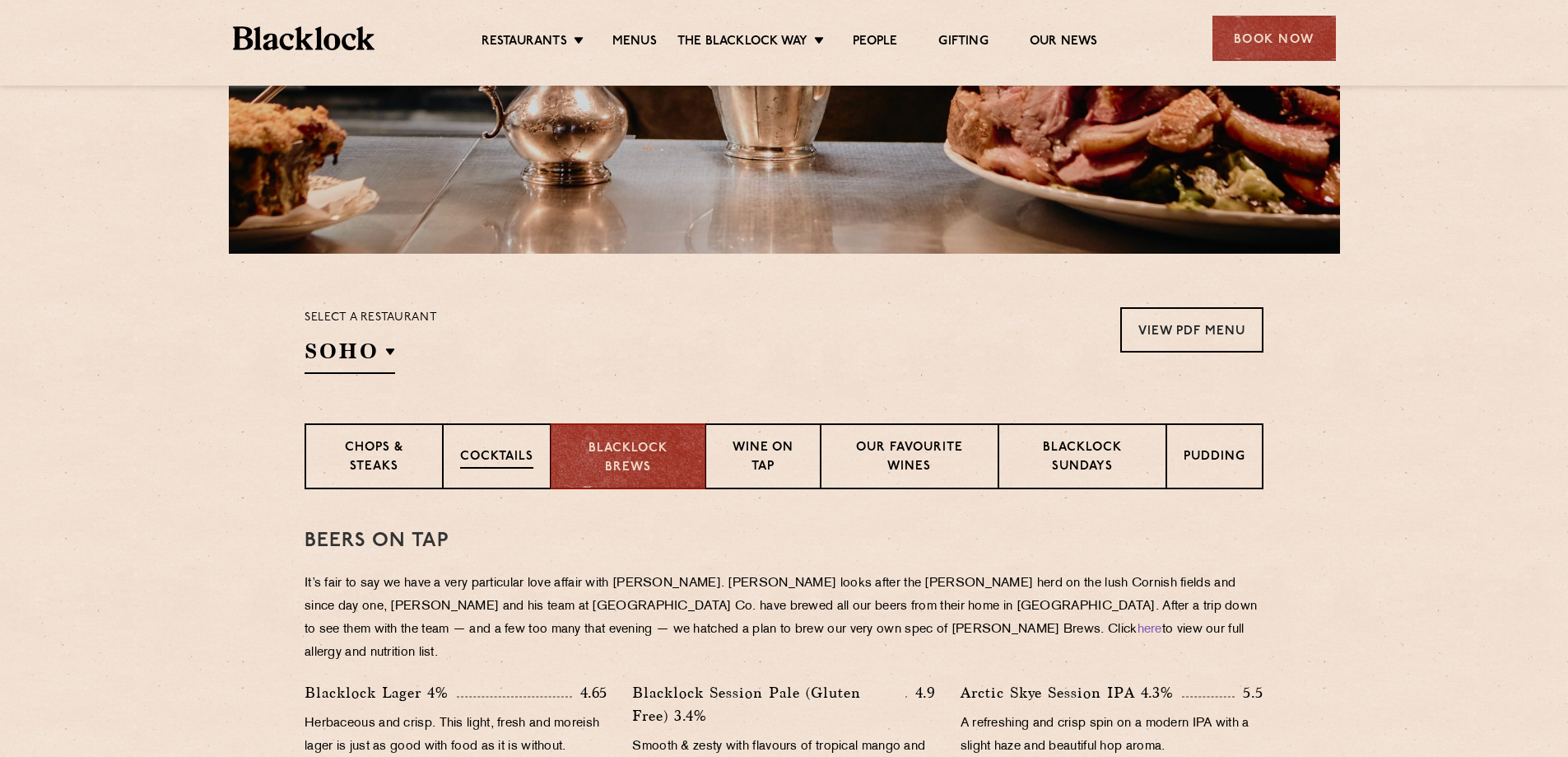
click at [445, 465] on div "Cocktails" at bounding box center [497, 456] width 108 height 66
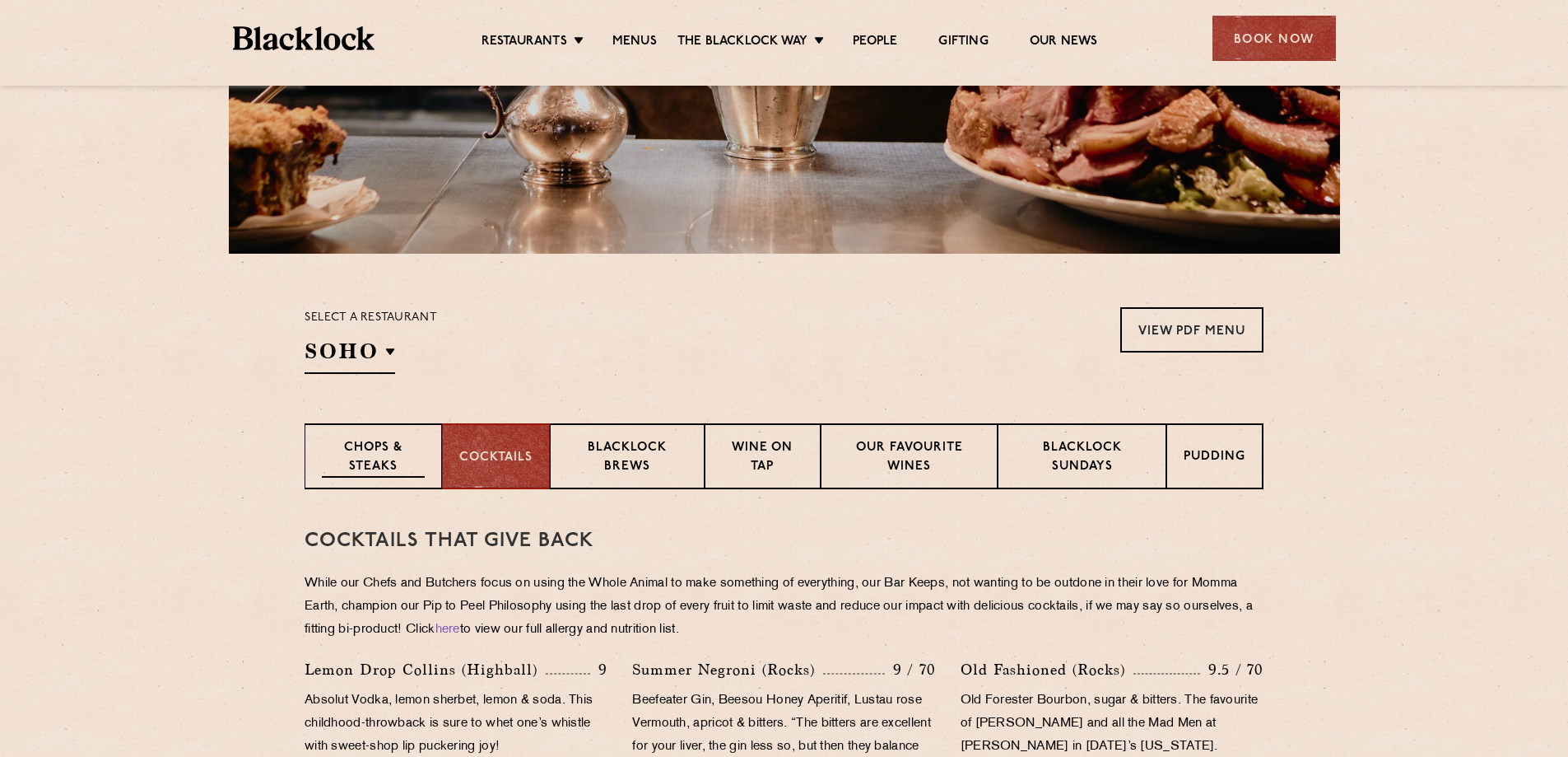
click at [422, 462] on p "Chops & Steaks" at bounding box center [374, 458] width 103 height 38
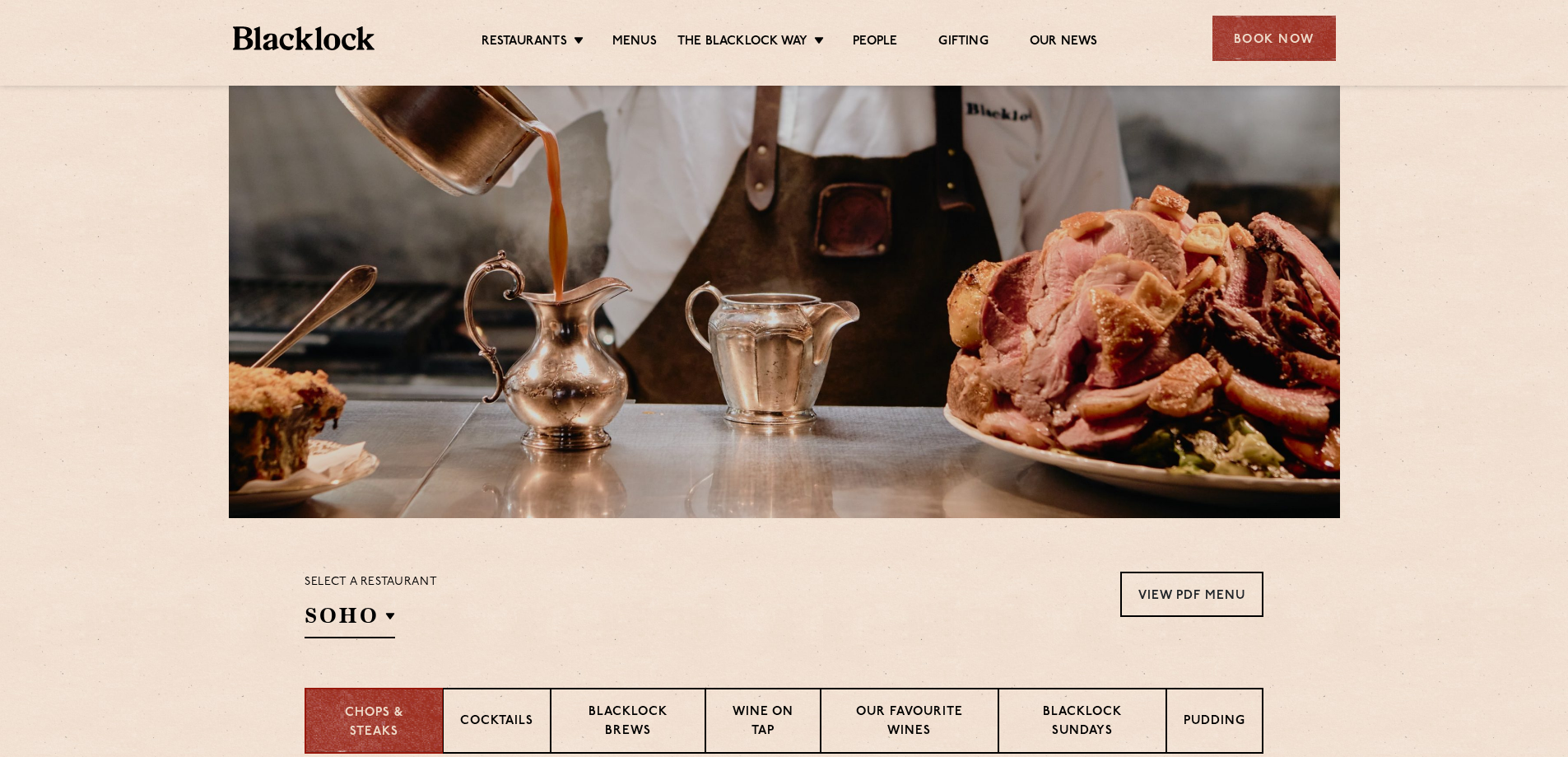
scroll to position [0, 0]
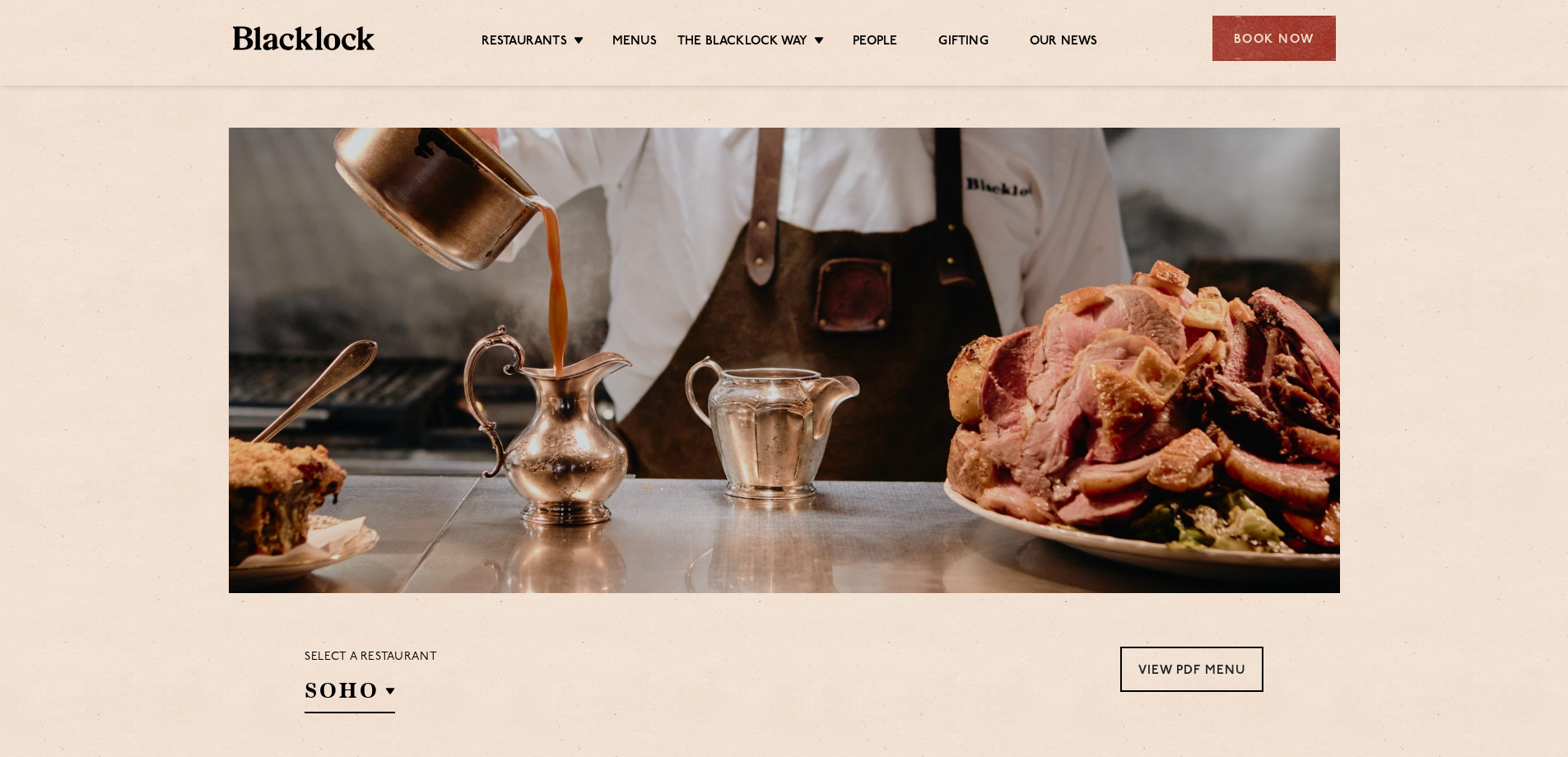
click at [496, 27] on ul "Restaurants Soho City Shoreditch Covent Garden Canary Wharf Manchester Birmingh…" at bounding box center [789, 39] width 829 height 27
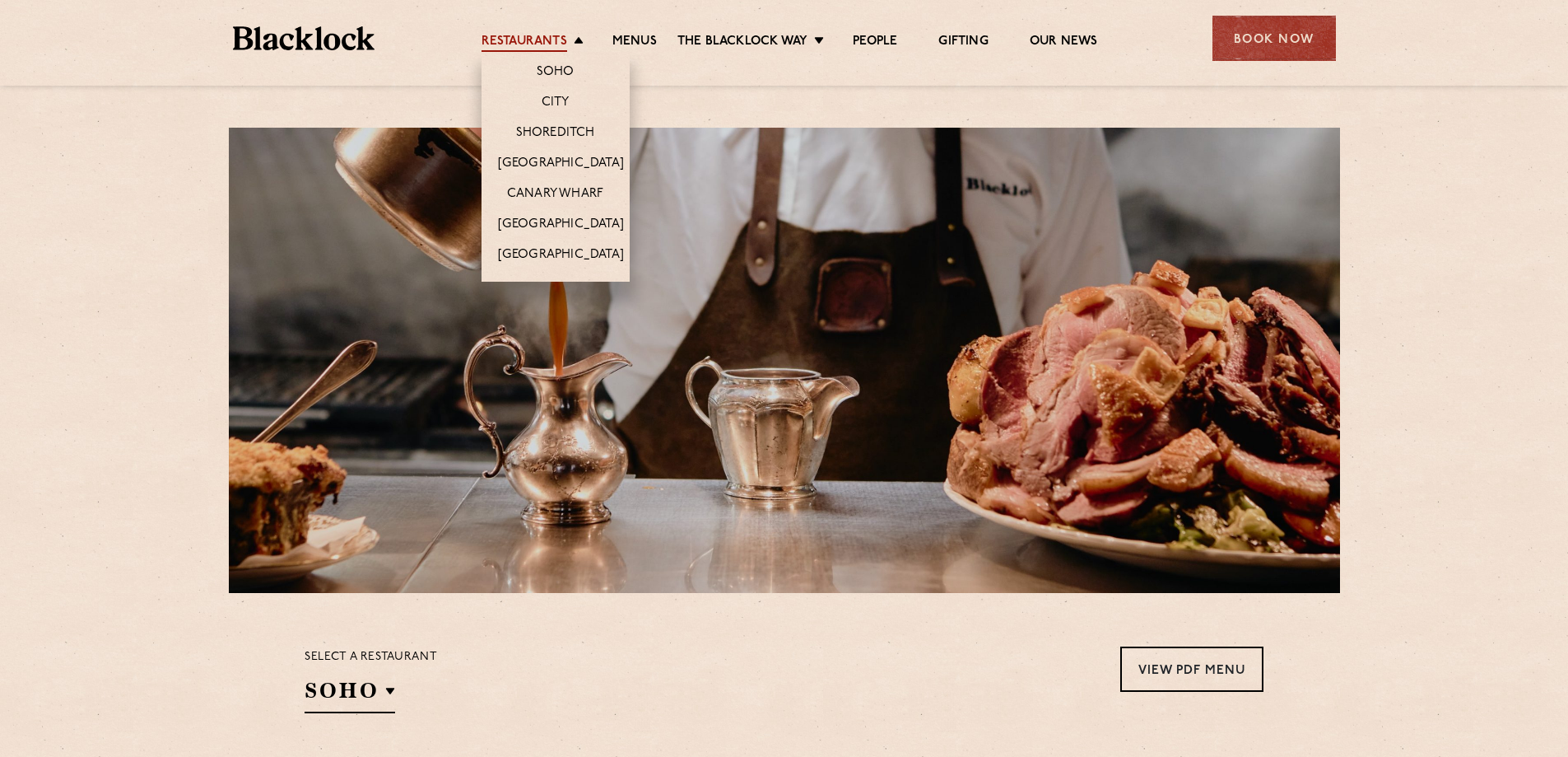
click at [520, 50] on link "Restaurants" at bounding box center [524, 43] width 86 height 18
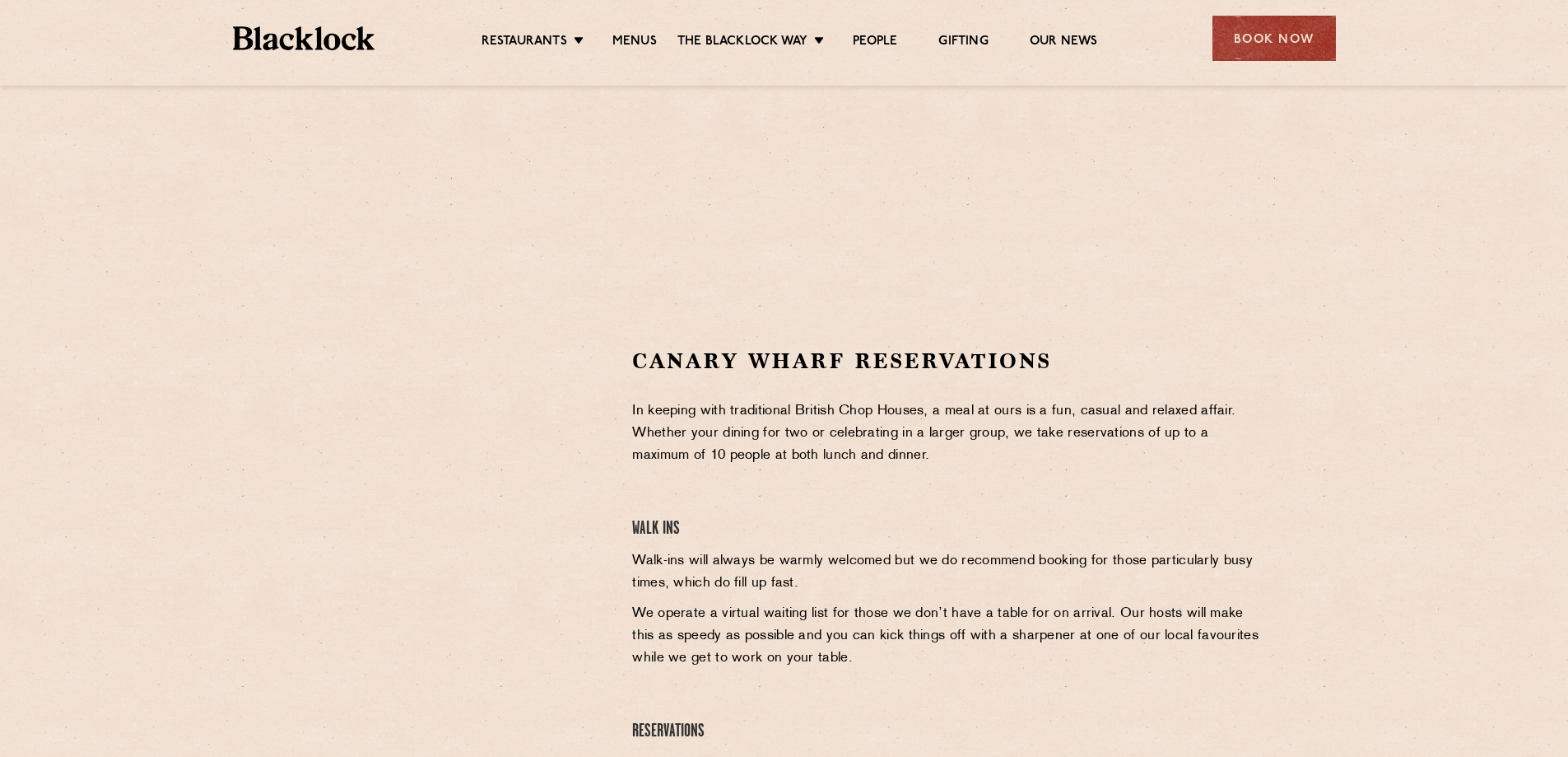
scroll to position [302, 0]
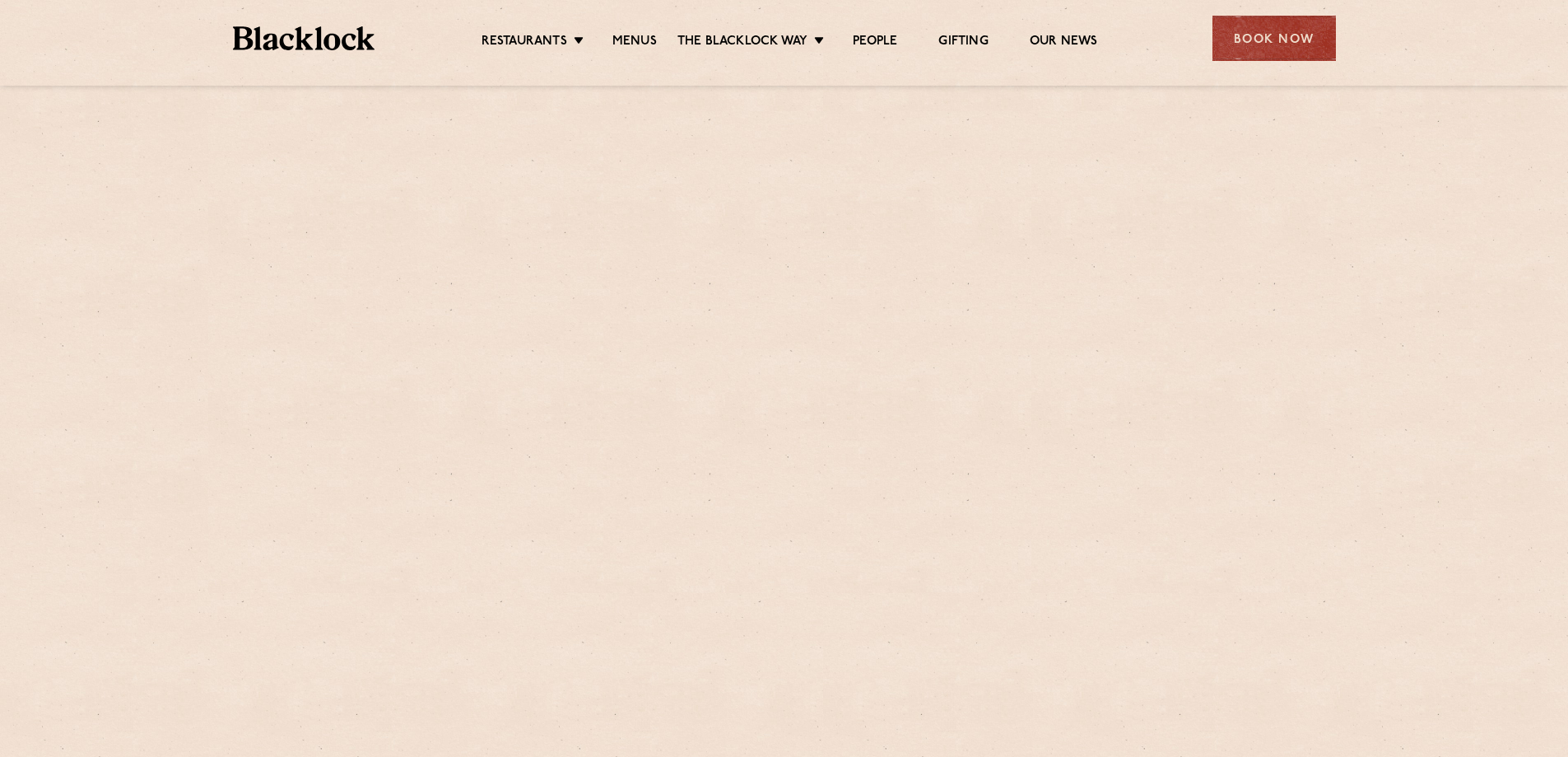
click at [300, 43] on img at bounding box center [304, 38] width 142 height 24
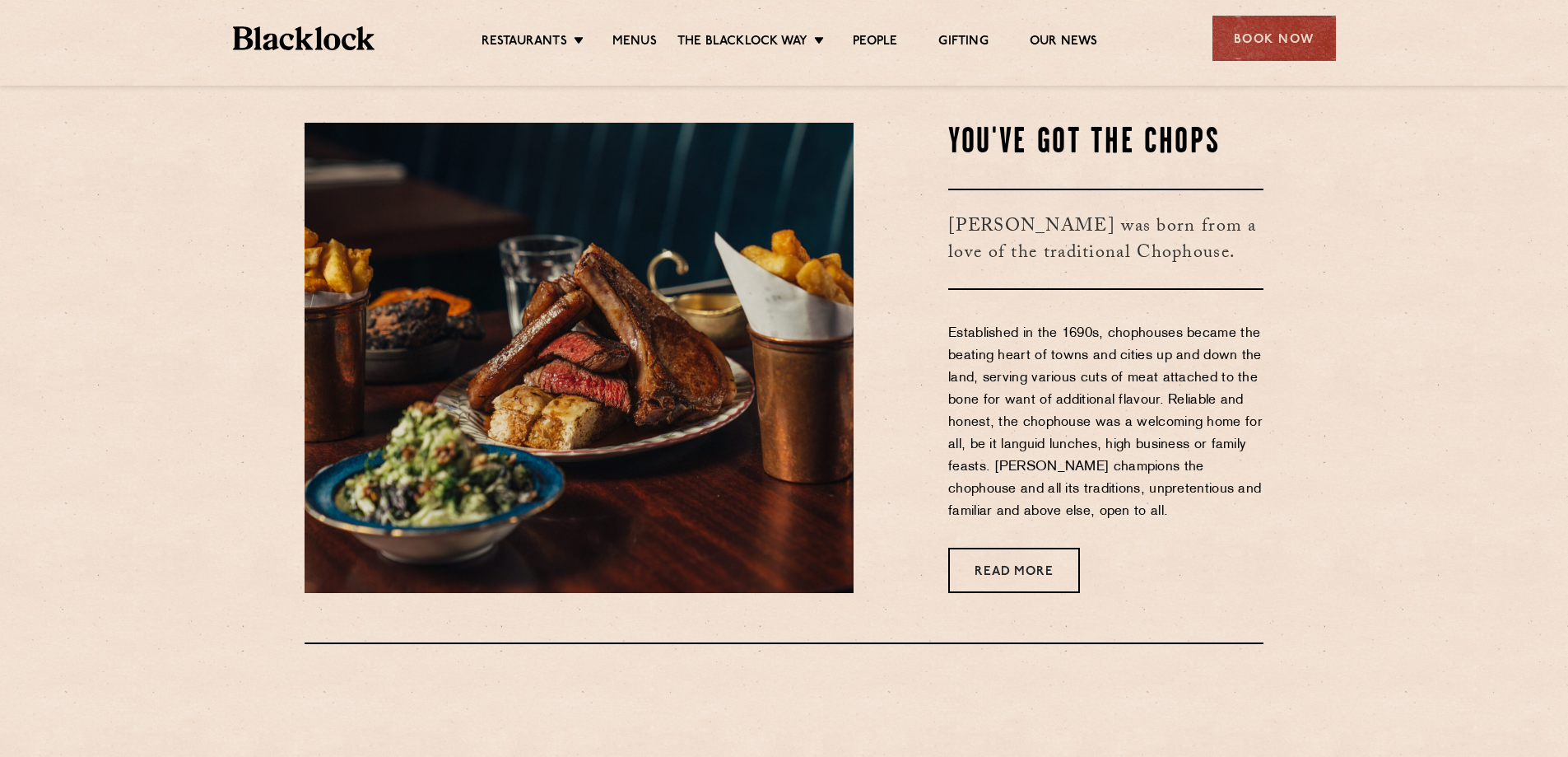
scroll to position [686, 0]
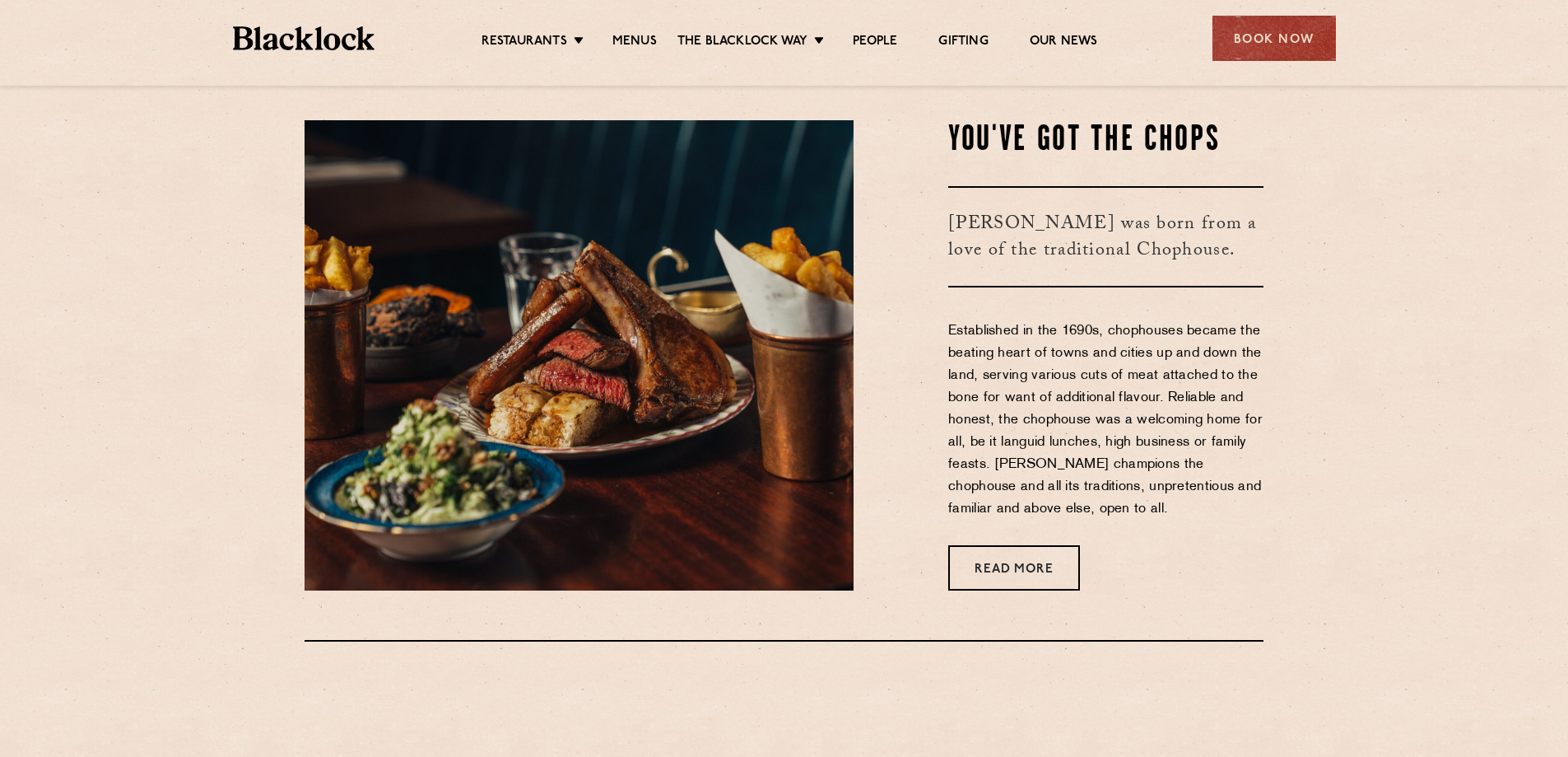
click at [692, 376] on img at bounding box center [579, 355] width 549 height 471
click at [1049, 570] on link "Read More" at bounding box center [1015, 568] width 131 height 45
